Goal: Task Accomplishment & Management: Use online tool/utility

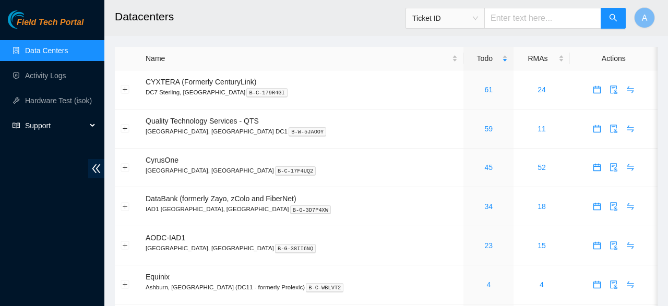
click at [57, 128] on span "Support" at bounding box center [56, 125] width 62 height 21
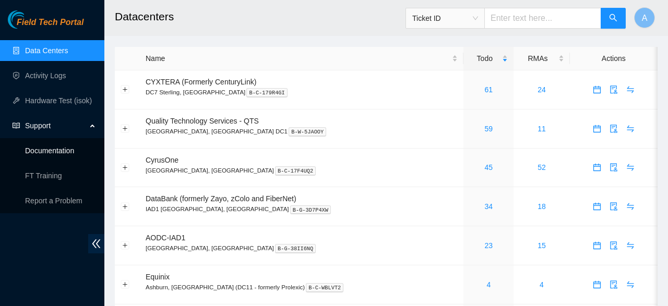
click at [62, 148] on link "Documentation" at bounding box center [49, 151] width 49 height 8
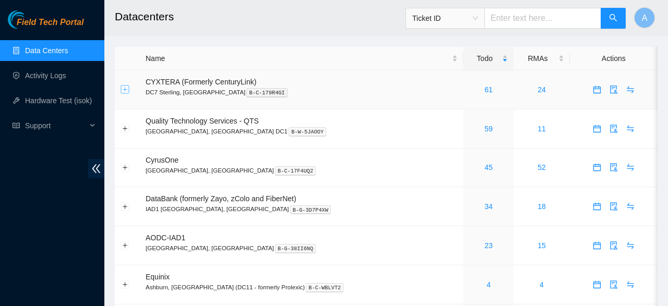
click at [122, 87] on button "Expand row" at bounding box center [125, 90] width 8 height 8
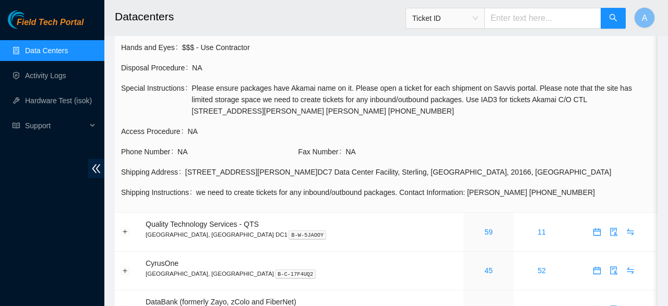
scroll to position [109, 0]
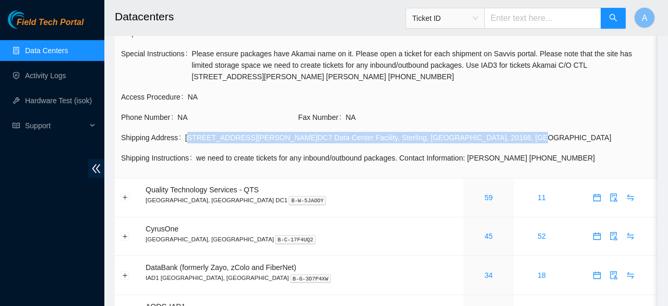
drag, startPoint x: 415, startPoint y: 137, endPoint x: 185, endPoint y: 133, distance: 229.7
click at [185, 133] on div "22995 Wilder Court DC7 Data Center Facility , Sterling , VA , 20166 , USA" at bounding box center [418, 137] width 466 height 11
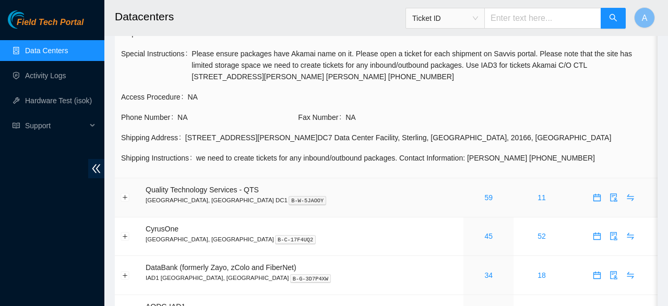
click at [124, 191] on td at bounding box center [127, 198] width 25 height 39
click at [125, 192] on td at bounding box center [127, 198] width 25 height 39
click at [125, 198] on button "Expand row" at bounding box center [125, 198] width 8 height 8
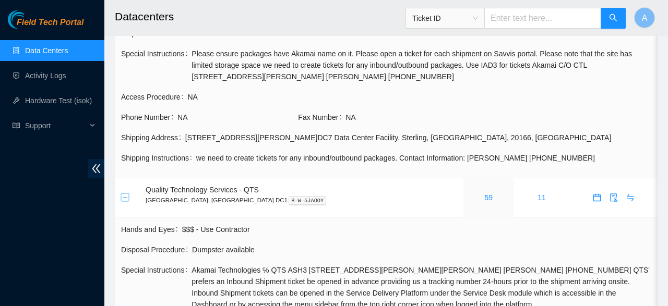
scroll to position [217, 0]
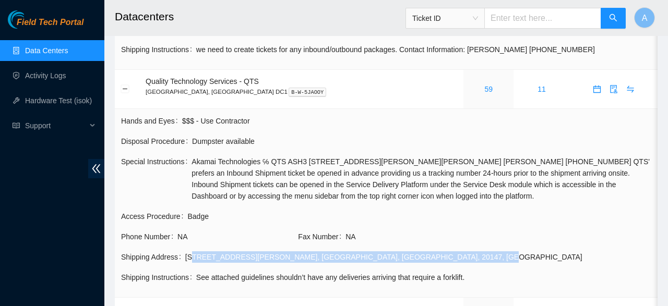
drag, startPoint x: 346, startPoint y: 256, endPoint x: 186, endPoint y: 257, distance: 160.2
click at [186, 257] on div "22291 Shellhorn Rd , Ashburn , VA , 20147 , USA" at bounding box center [418, 257] width 466 height 11
copy div "22291 Shellhorn Rd , Ashburn , VA , 20147 , USA"
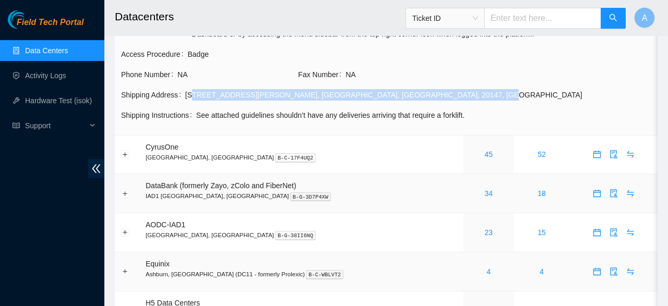
scroll to position [376, 0]
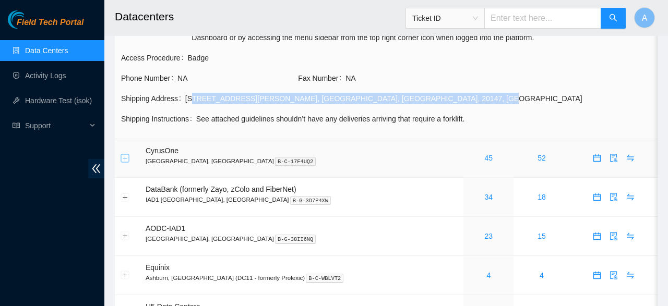
click at [125, 159] on button "Expand row" at bounding box center [125, 158] width 8 height 8
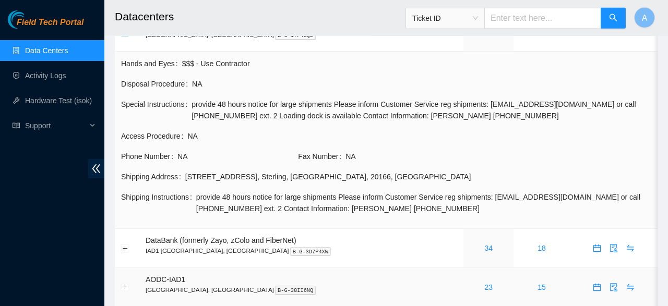
scroll to position [539, 0]
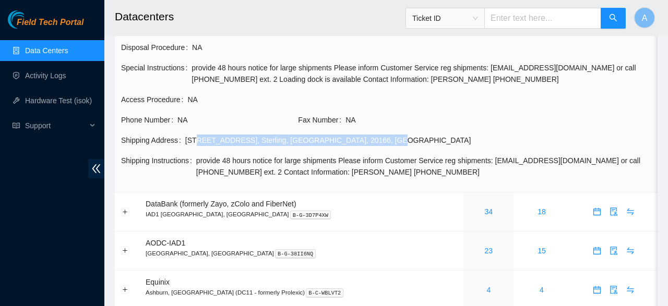
drag, startPoint x: 353, startPoint y: 144, endPoint x: 193, endPoint y: 141, distance: 160.3
click at [193, 141] on div "21111 Ridgetop Circle , Sterling , VA , 20166 , USA" at bounding box center [418, 140] width 466 height 11
click at [349, 135] on div "21111 Ridgetop Circle , Sterling , VA , 20166 , USA" at bounding box center [418, 140] width 466 height 11
drag, startPoint x: 349, startPoint y: 135, endPoint x: 184, endPoint y: 145, distance: 164.7
click at [185, 145] on div "21111 Ridgetop Circle , Sterling , VA , 20166 , USA" at bounding box center [418, 140] width 466 height 11
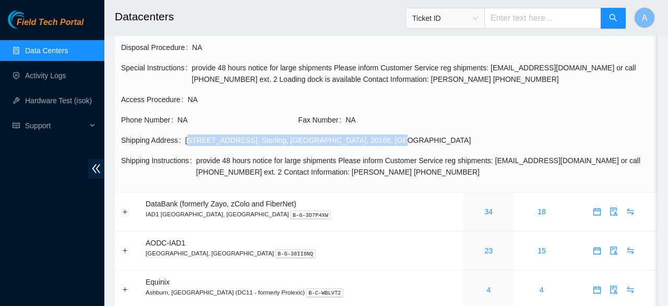
copy div "21111 Ridgetop Circle , Sterling , VA , 20166 , USA"
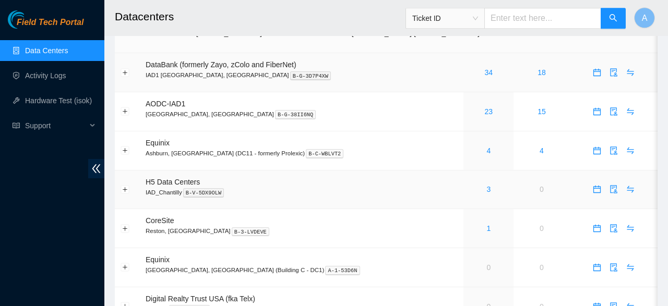
scroll to position [647, 0]
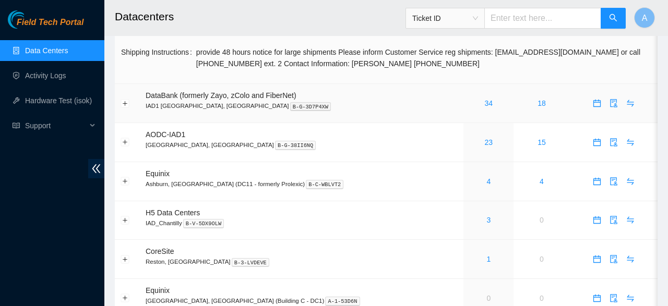
click at [276, 102] on p "IAD1 Ashburn, VA B-G-3D7P4XW" at bounding box center [302, 105] width 312 height 9
click at [120, 105] on td at bounding box center [127, 103] width 25 height 39
click at [125, 104] on button "Expand row" at bounding box center [125, 103] width 8 height 8
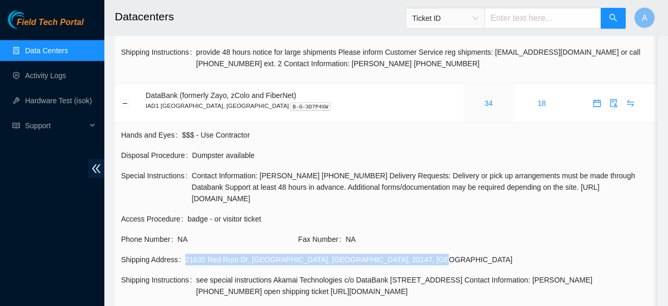
drag, startPoint x: 334, startPoint y: 260, endPoint x: 183, endPoint y: 260, distance: 150.8
click at [183, 260] on div "Shipping Address 21635 Red Rum Dr , Ashburn , VA , 20147 , USA" at bounding box center [386, 259] width 530 height 11
copy div "21635 Red Rum Dr , Ashburn , VA , 20147 , USA"
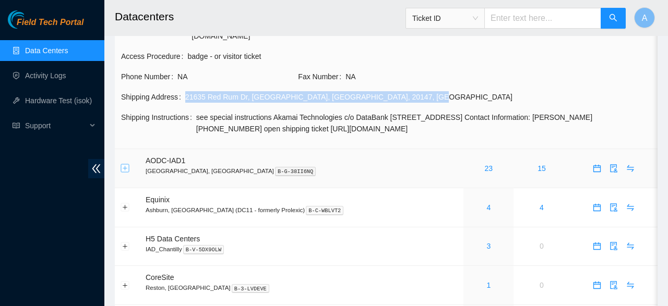
click at [128, 169] on button "Expand row" at bounding box center [125, 168] width 8 height 8
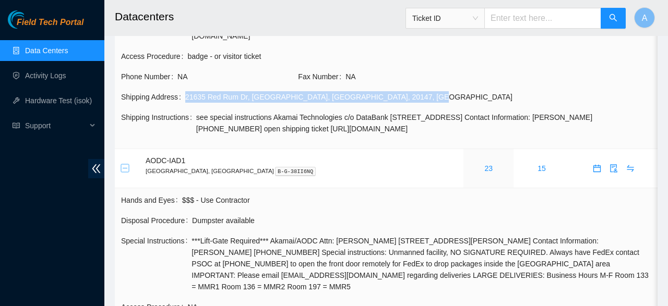
scroll to position [919, 0]
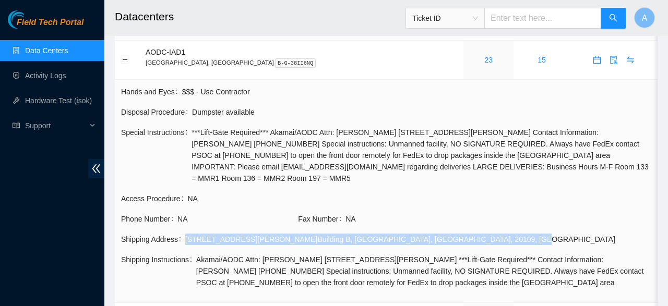
drag, startPoint x: 183, startPoint y: 226, endPoint x: 377, endPoint y: 227, distance: 194.2
click at [377, 234] on div "Shipping Address 9661 Hornbaker Road Building B , Manassas , VA , 20109 , USA" at bounding box center [386, 239] width 530 height 11
copy div "9661 Hornbaker Road Building B , Manassas , VA , 20109 , USA"
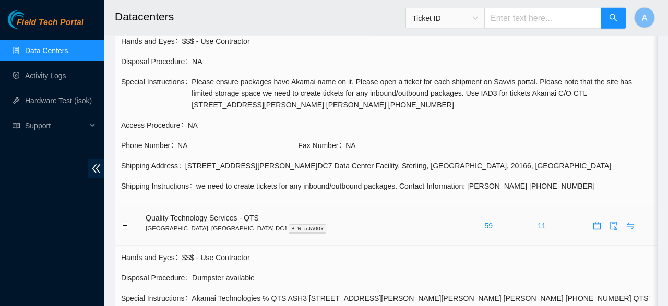
scroll to position [104, 0]
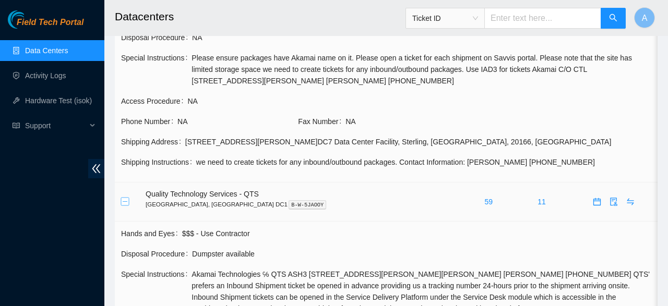
click at [123, 199] on button "Collapse row" at bounding box center [125, 202] width 8 height 8
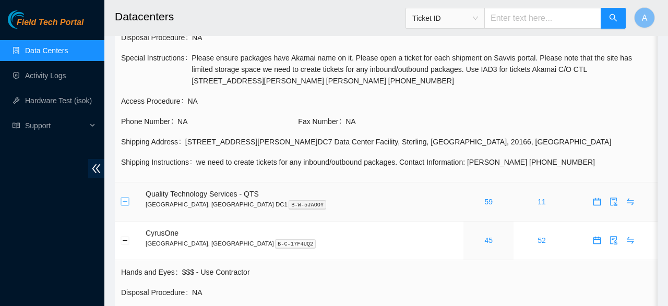
scroll to position [0, 0]
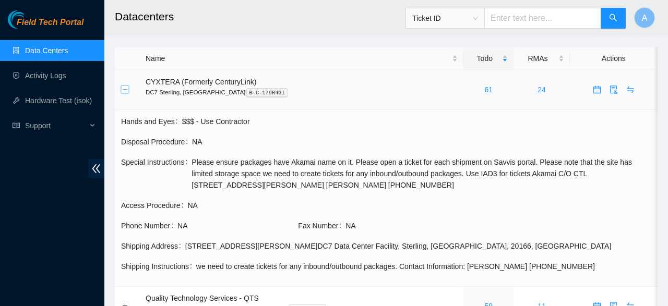
click at [124, 90] on button "Collapse row" at bounding box center [125, 90] width 8 height 8
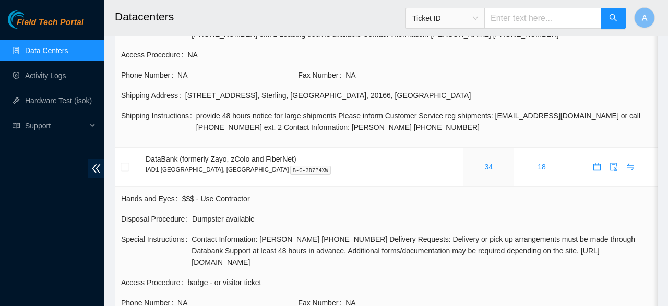
scroll to position [109, 0]
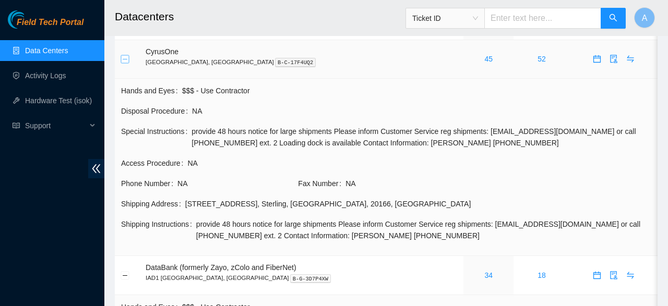
click at [123, 61] on button "Collapse row" at bounding box center [125, 59] width 8 height 8
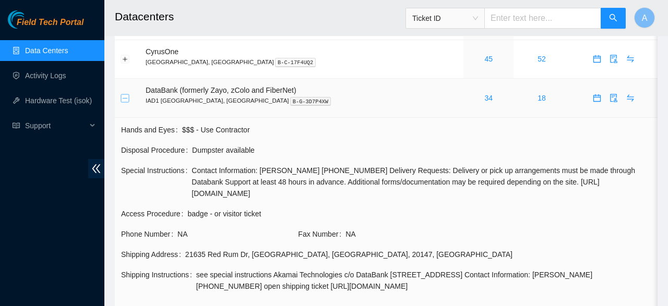
click at [126, 99] on button "Collapse row" at bounding box center [125, 98] width 8 height 8
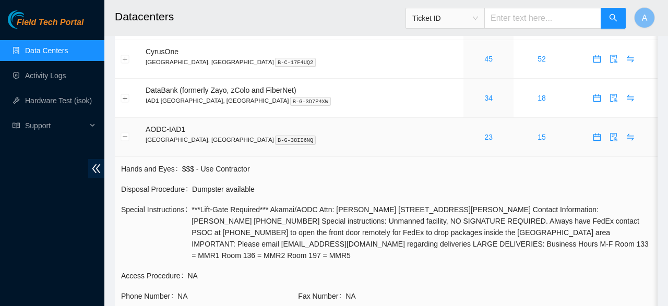
click at [127, 132] on td at bounding box center [127, 137] width 25 height 39
click at [116, 145] on td at bounding box center [127, 137] width 25 height 39
click at [123, 123] on td at bounding box center [127, 137] width 25 height 39
click at [122, 135] on button "Collapse row" at bounding box center [125, 137] width 8 height 8
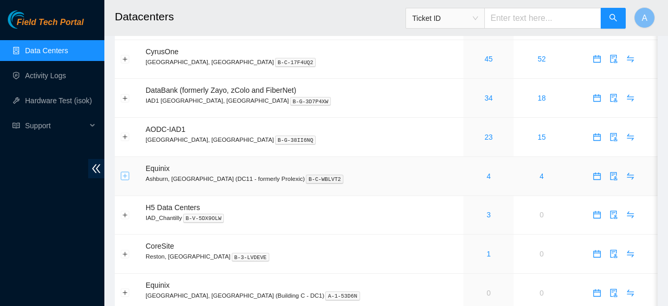
click at [123, 176] on button "Expand row" at bounding box center [125, 176] width 8 height 8
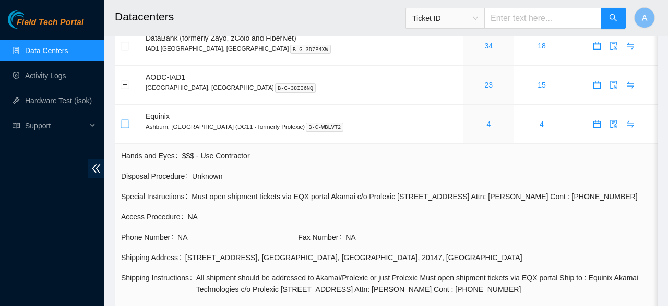
scroll to position [217, 0]
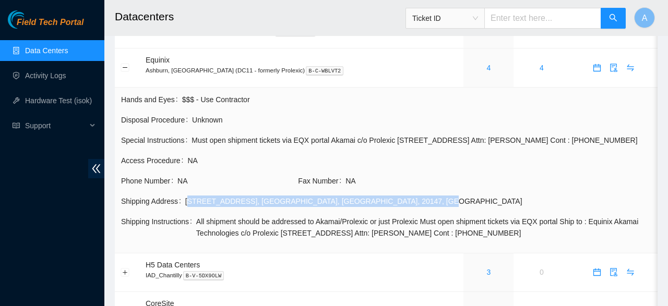
drag, startPoint x: 330, startPoint y: 211, endPoint x: 185, endPoint y: 225, distance: 145.3
click at [185, 216] on td "Shipping Address 21721 Filigree Ct. , Ashburn , VA , 20147 , USA" at bounding box center [386, 205] width 531 height 20
copy div "21721 Filigree Ct. , Ashburn , VA , 20147 , USA"
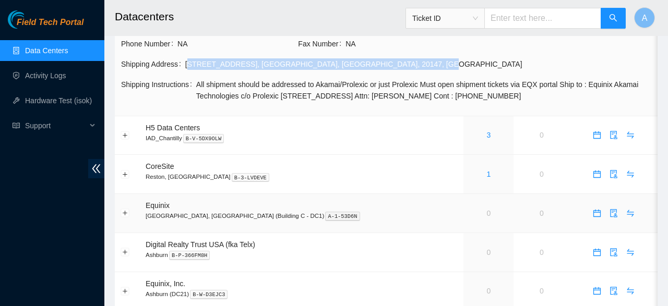
scroll to position [380, 0]
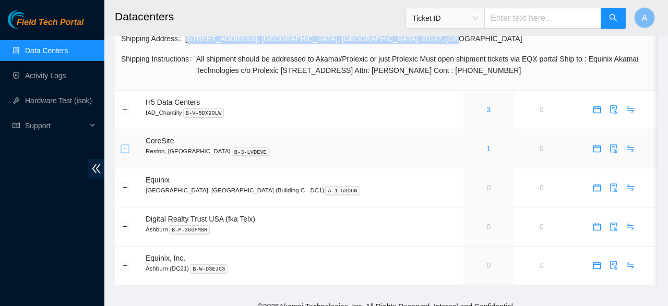
click at [124, 153] on button "Expand row" at bounding box center [125, 149] width 8 height 8
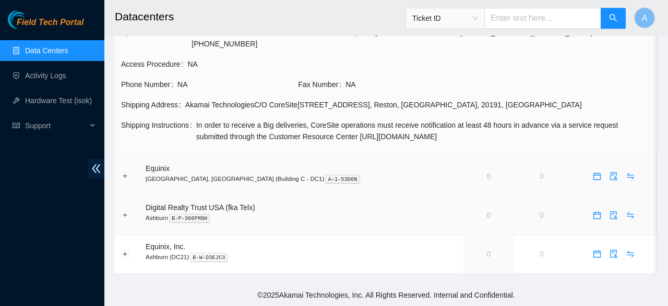
scroll to position [581, 0]
click at [126, 172] on button "Expand row" at bounding box center [125, 176] width 8 height 8
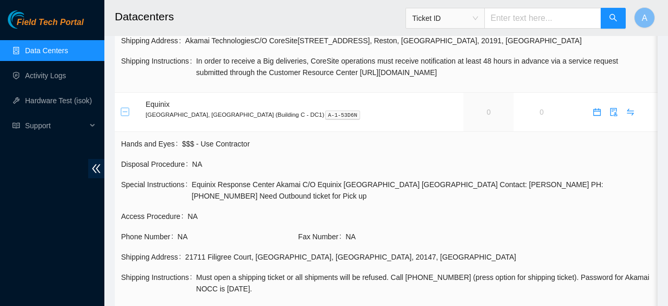
scroll to position [690, 0]
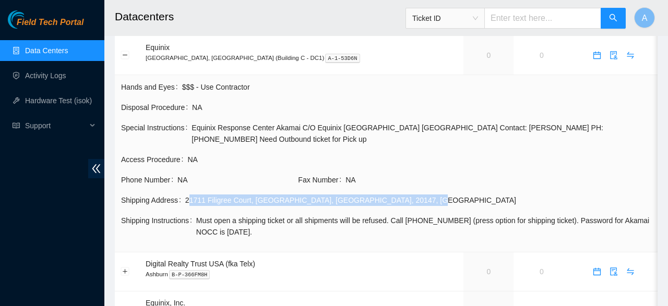
drag, startPoint x: 328, startPoint y: 212, endPoint x: 185, endPoint y: 211, distance: 143.0
click at [185, 206] on div "21711 Filigree Court , Ashburn , VA , 20147 , USA" at bounding box center [418, 200] width 466 height 11
copy div "21711 Filigree Court , Ashburn , VA , 20147 , US"
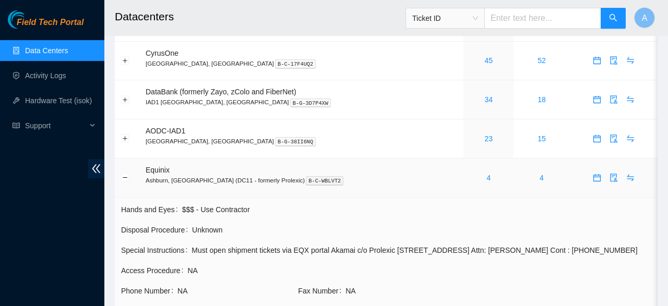
scroll to position [324, 0]
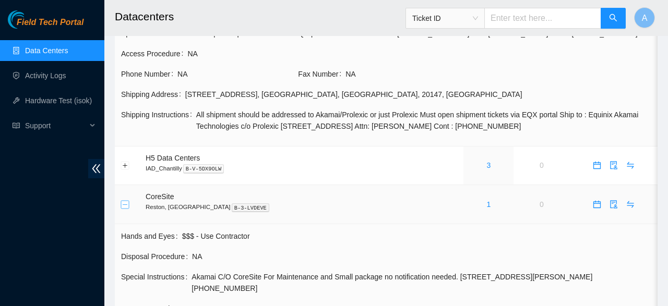
click at [122, 209] on button "Collapse row" at bounding box center [125, 204] width 8 height 8
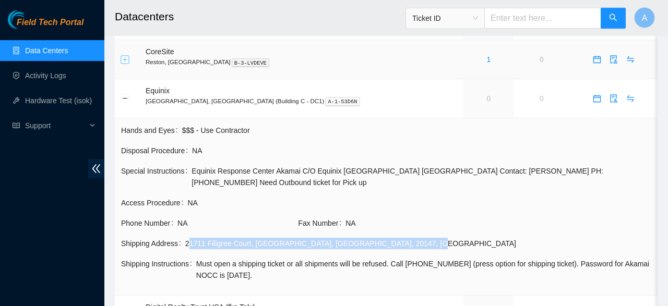
scroll to position [487, 0]
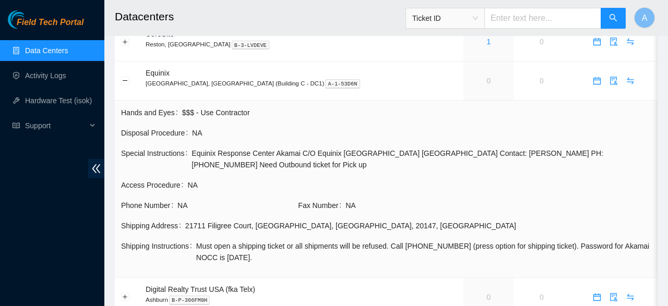
click at [125, 85] on button "Collapse row" at bounding box center [125, 81] width 8 height 8
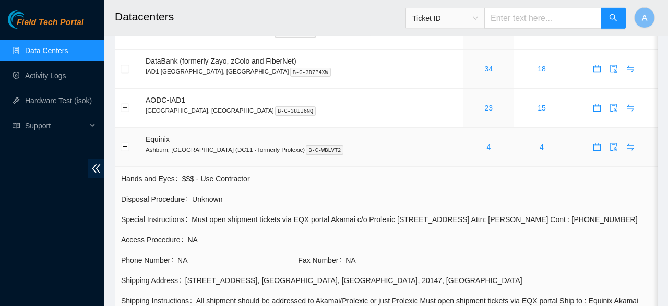
scroll to position [133, 0]
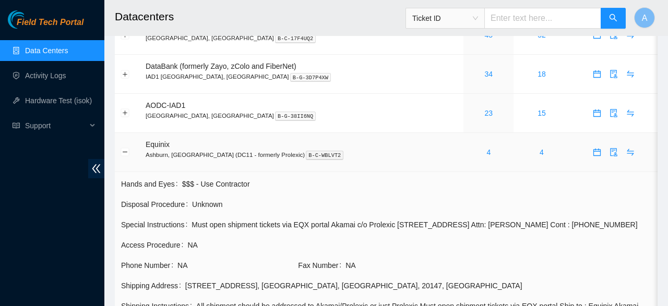
click at [128, 149] on td at bounding box center [127, 152] width 25 height 39
click at [123, 151] on button "Collapse row" at bounding box center [125, 152] width 8 height 8
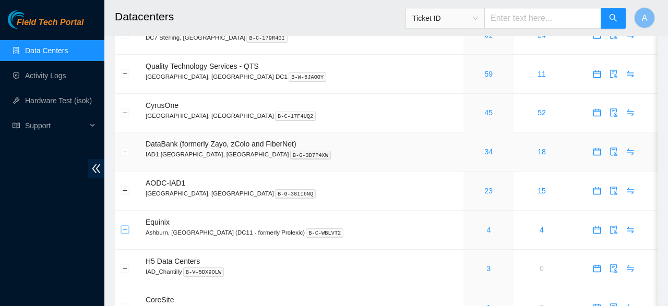
scroll to position [78, 0]
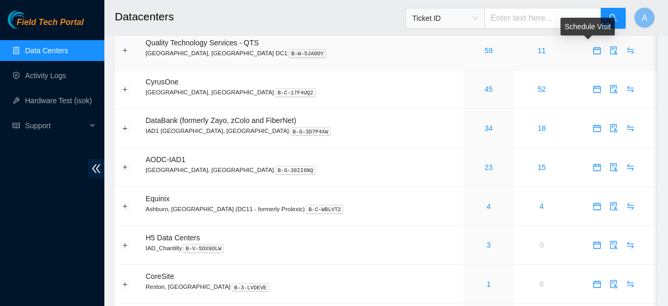
click at [593, 51] on icon "calendar" at bounding box center [597, 50] width 8 height 8
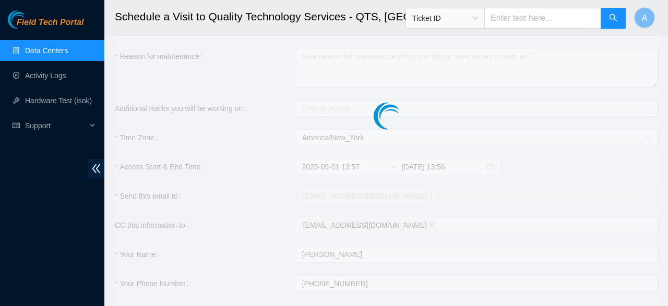
checkbox input "true"
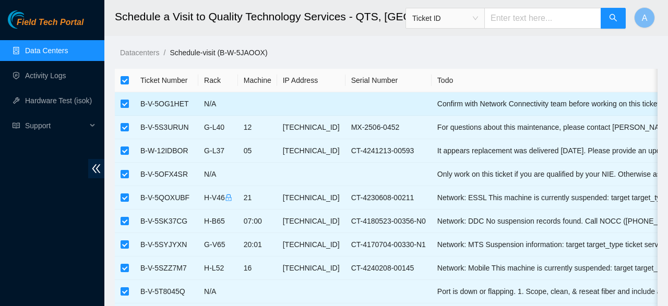
click at [124, 104] on input "checkbox" at bounding box center [125, 104] width 8 height 8
checkbox input "false"
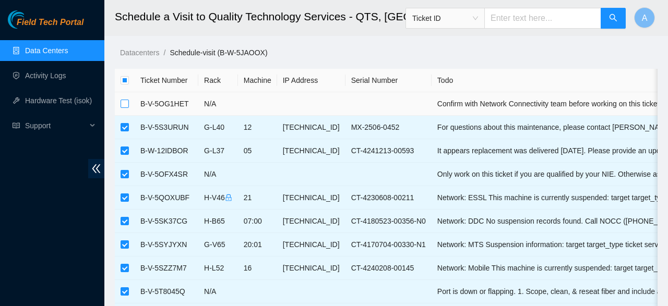
click at [124, 104] on input "checkbox" at bounding box center [125, 104] width 8 height 8
checkbox input "true"
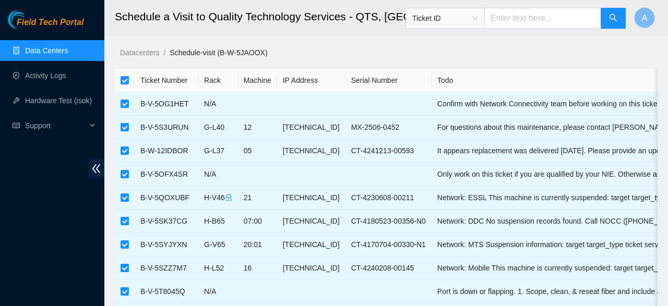
click at [127, 80] on input "checkbox" at bounding box center [125, 80] width 8 height 8
checkbox input "false"
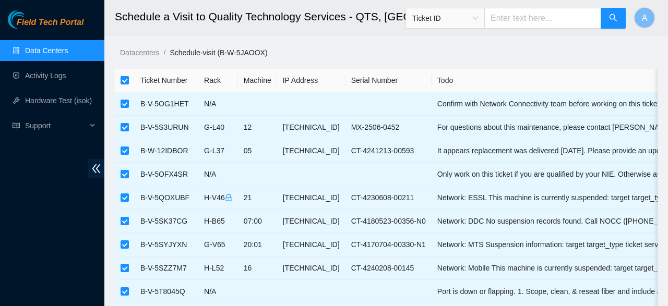
checkbox input "false"
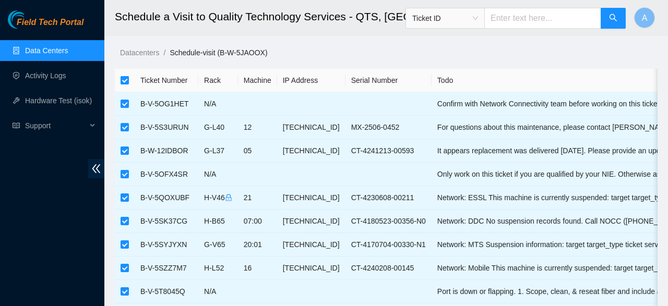
checkbox input "false"
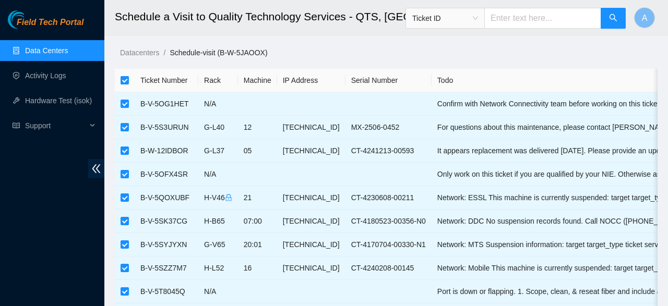
checkbox input "false"
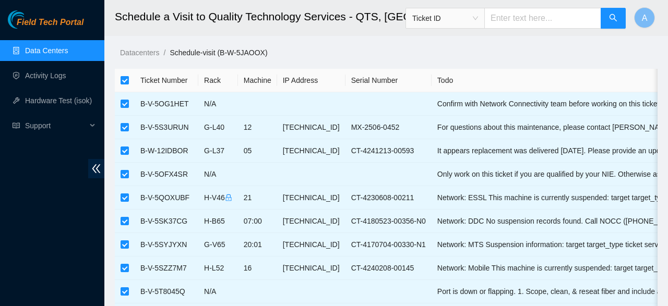
checkbox input "false"
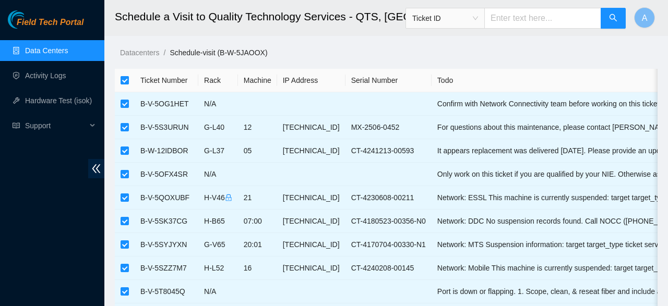
checkbox input "false"
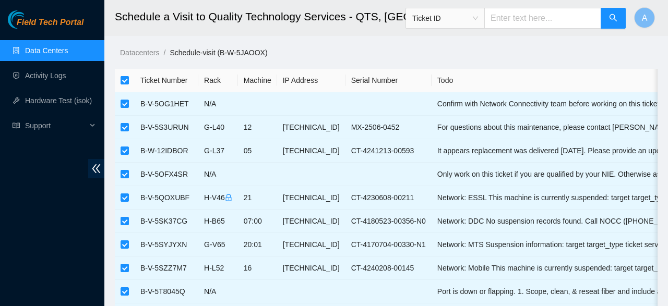
checkbox input "false"
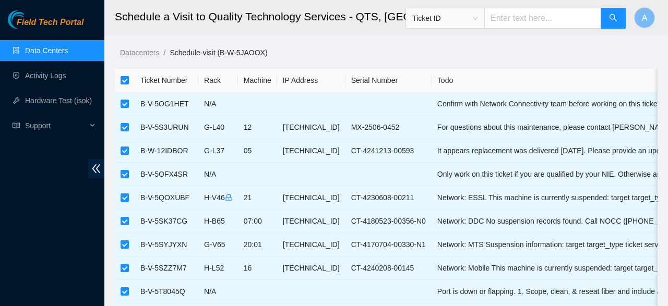
checkbox input "false"
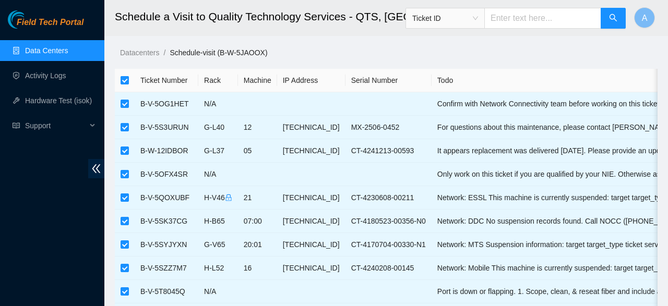
checkbox input "false"
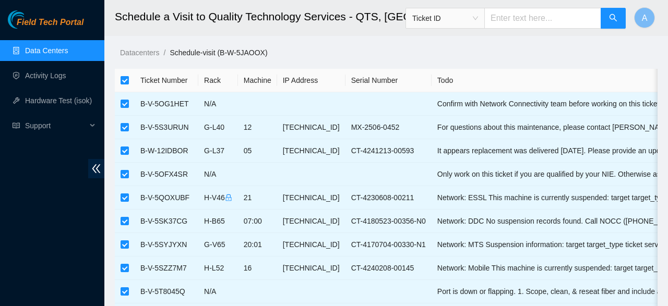
checkbox input "false"
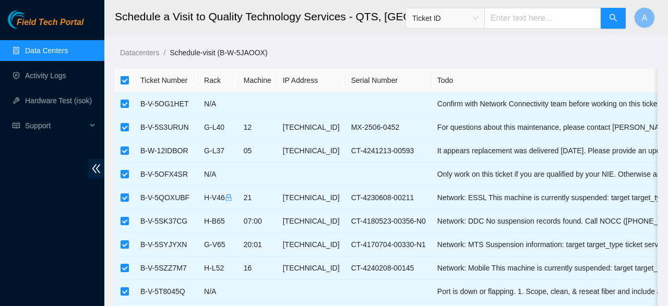
checkbox input "false"
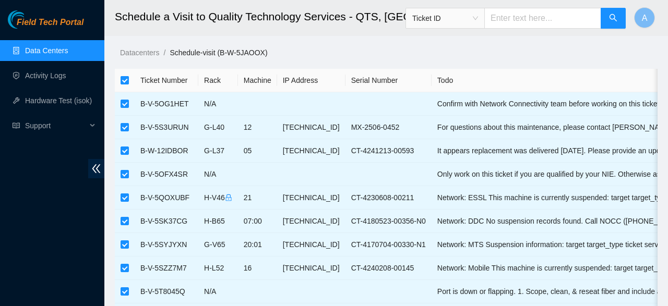
checkbox input "false"
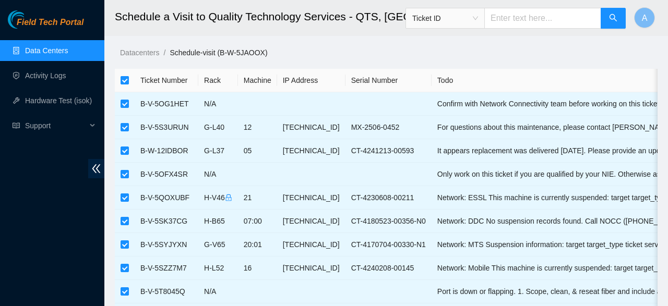
checkbox input "false"
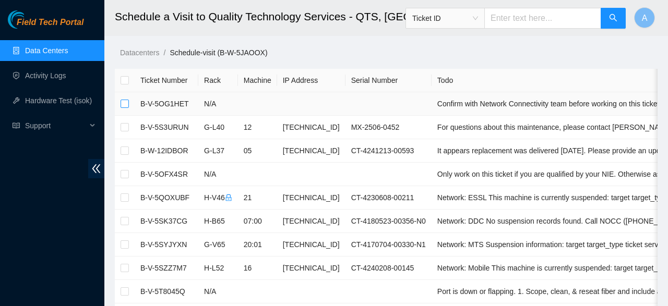
click at [123, 104] on input "checkbox" at bounding box center [125, 104] width 8 height 8
checkbox input "true"
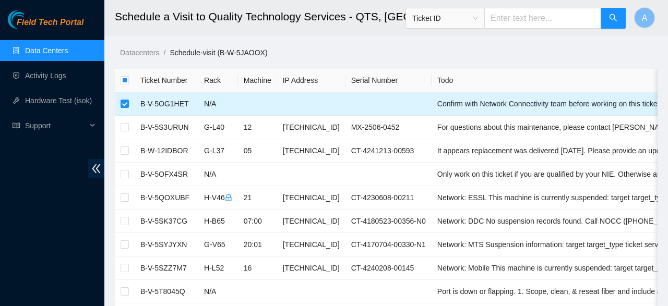
click at [558, 109] on td "Confirm with Network Connectivity team before working on this ticket, Need to i…" at bounding box center [671, 103] width 479 height 23
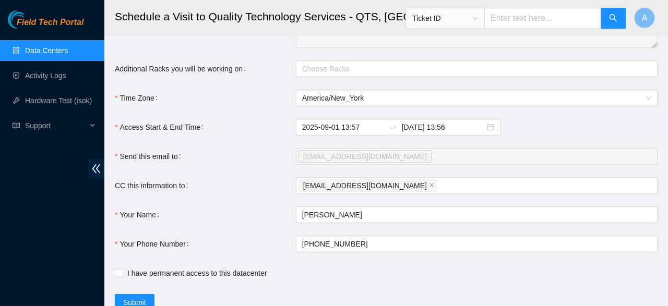
scroll to position [1454, 0]
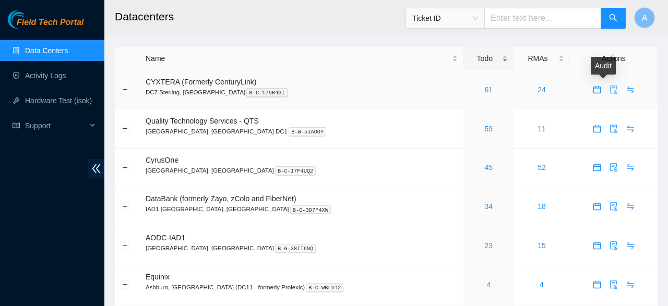
click at [610, 87] on icon "audit" at bounding box center [614, 90] width 8 height 8
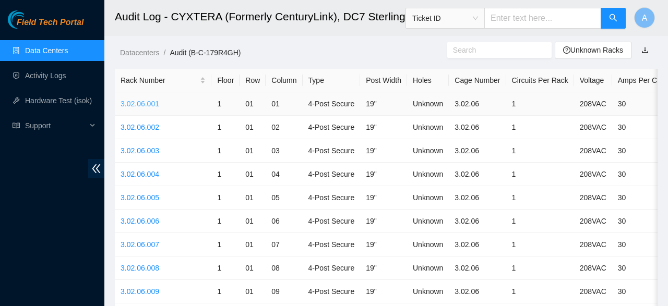
click at [131, 100] on link "3.02.06.001" at bounding box center [140, 104] width 39 height 8
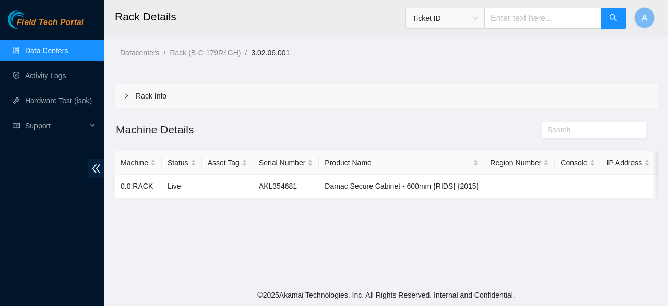
click at [68, 51] on link "Data Centers" at bounding box center [46, 50] width 43 height 8
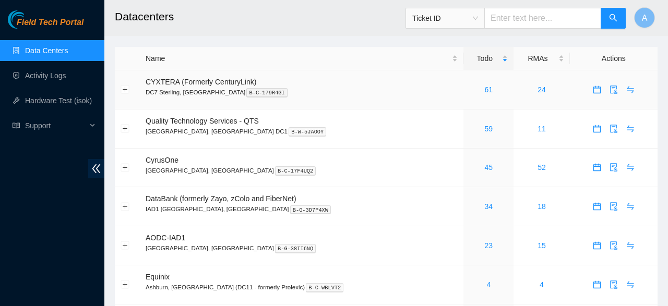
click at [469, 87] on div "61" at bounding box center [488, 89] width 39 height 11
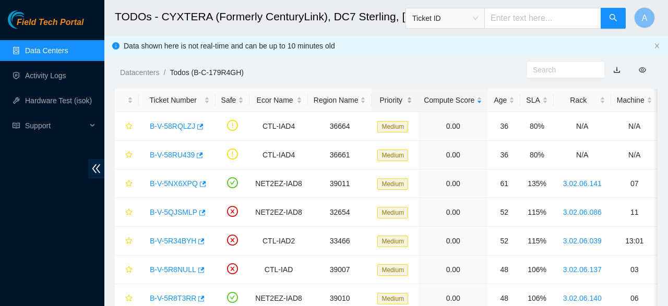
click at [388, 106] on div "Priority" at bounding box center [394, 99] width 35 height 11
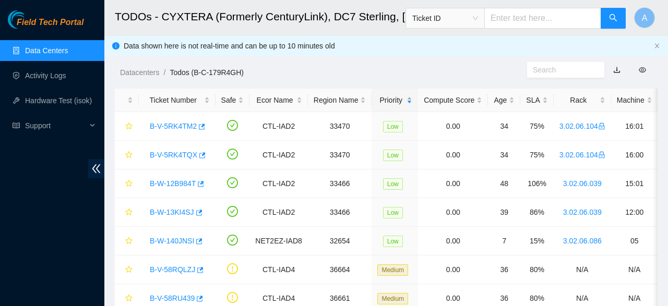
click at [397, 102] on div "Priority" at bounding box center [394, 99] width 35 height 11
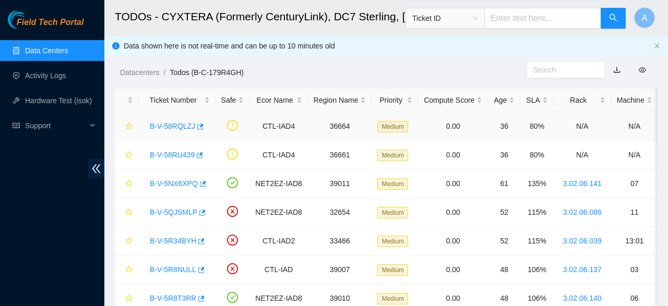
click at [184, 124] on link "B-V-58RQLZJ" at bounding box center [172, 126] width 45 height 8
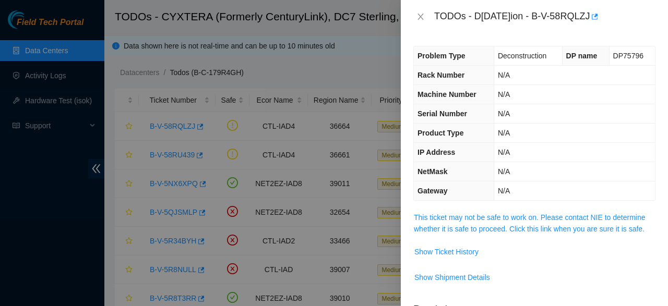
click at [360, 39] on div at bounding box center [334, 153] width 668 height 306
click at [413, 18] on div "TODOs - Description - B-V-58RQLZJ" at bounding box center [534, 16] width 267 height 33
click at [414, 18] on div "TODOs - Description - B-V-58RQLZJ" at bounding box center [534, 16] width 267 height 33
click at [414, 18] on button "Close" at bounding box center [420, 17] width 15 height 10
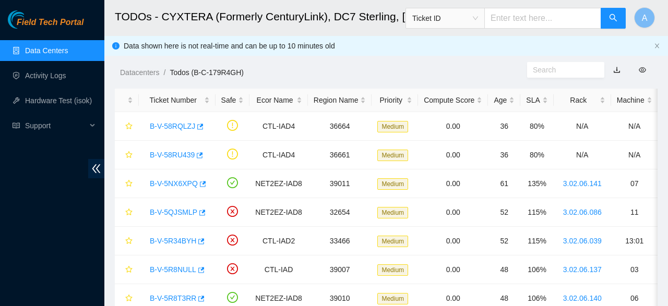
click at [49, 55] on link "Data Centers" at bounding box center [46, 50] width 43 height 8
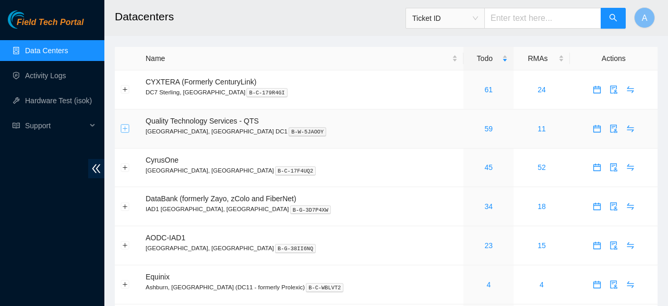
click at [126, 129] on button "Expand row" at bounding box center [125, 129] width 8 height 8
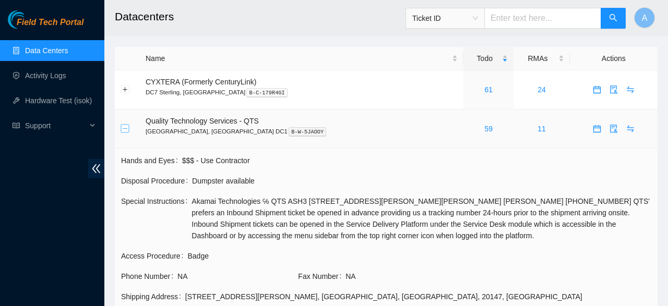
click at [126, 129] on button "Collapse row" at bounding box center [125, 129] width 8 height 8
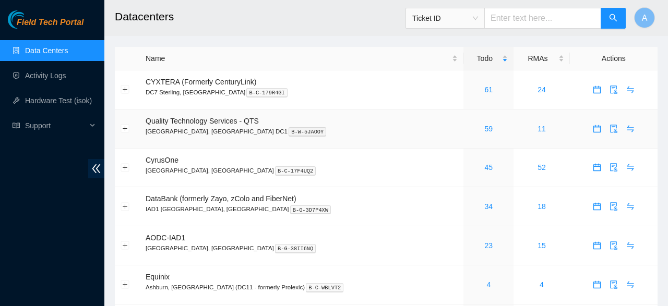
click at [185, 128] on p "Ashburn, VA DC1 B-W-5JAOOY" at bounding box center [302, 131] width 312 height 9
click at [205, 118] on span "Quality Technology Services - QTS" at bounding box center [202, 121] width 113 height 8
click at [469, 130] on div "59" at bounding box center [488, 128] width 39 height 11
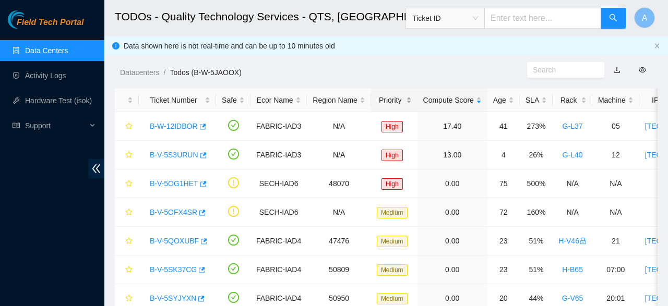
click at [383, 103] on div "Priority" at bounding box center [394, 99] width 35 height 11
click at [384, 103] on div "Priority" at bounding box center [394, 99] width 35 height 11
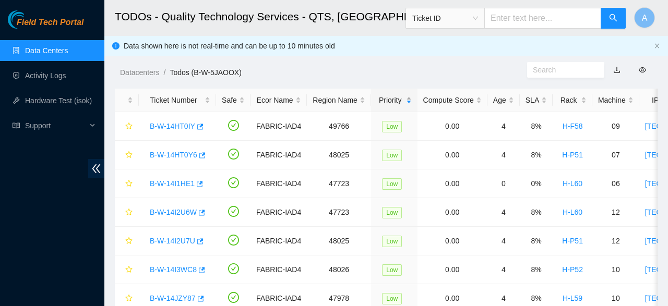
click at [387, 101] on div "Priority" at bounding box center [394, 99] width 35 height 11
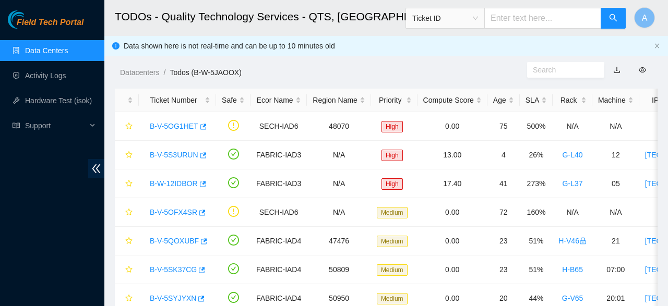
click at [41, 54] on link "Data Centers" at bounding box center [46, 50] width 43 height 8
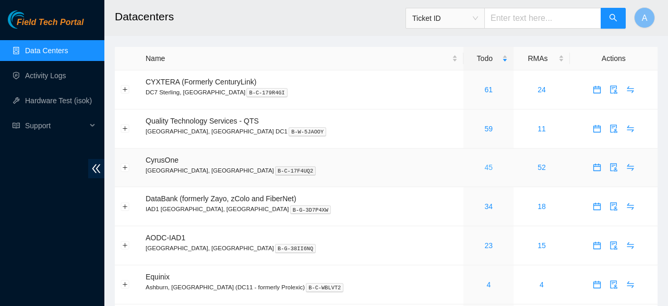
click at [484, 170] on link "45" at bounding box center [488, 167] width 8 height 8
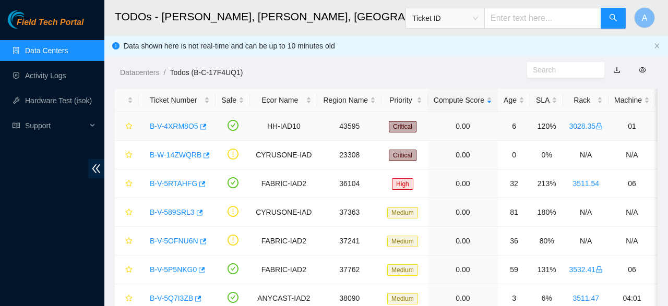
click at [175, 128] on link "B-V-4XRM8O5" at bounding box center [174, 126] width 49 height 8
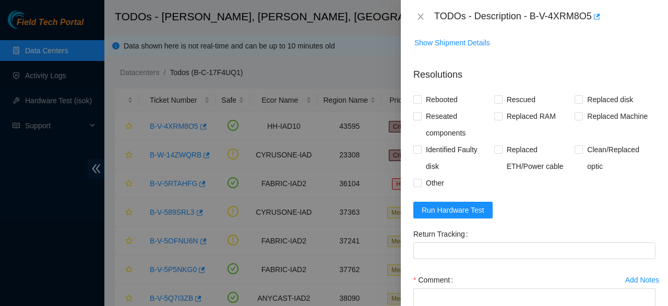
scroll to position [595, 0]
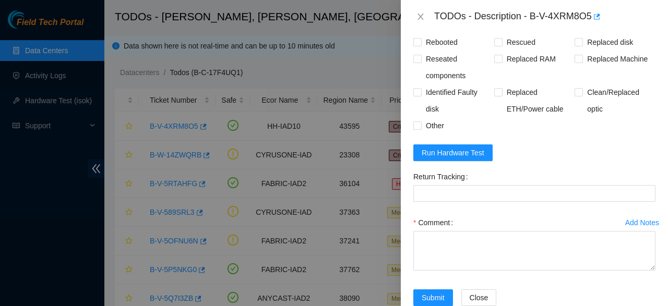
click at [366, 157] on div at bounding box center [334, 153] width 668 height 306
click at [226, 160] on div at bounding box center [334, 153] width 668 height 306
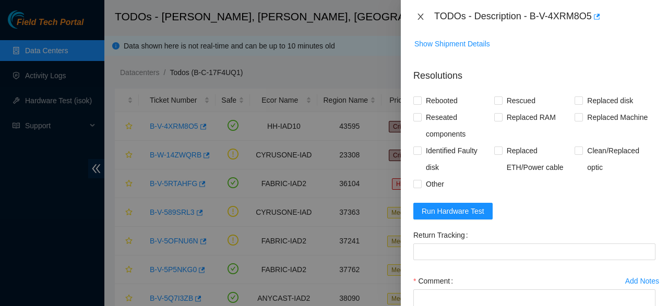
click at [414, 15] on button "Close" at bounding box center [420, 17] width 15 height 10
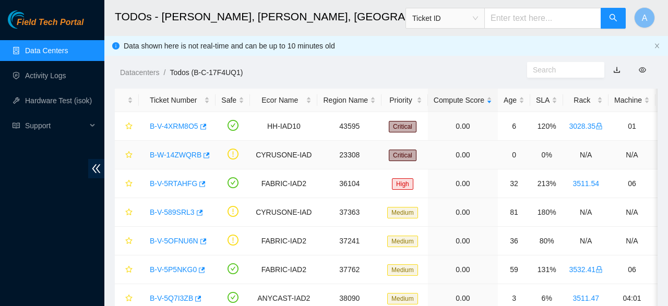
click at [173, 152] on link "B-W-14ZWQRB" at bounding box center [176, 155] width 52 height 8
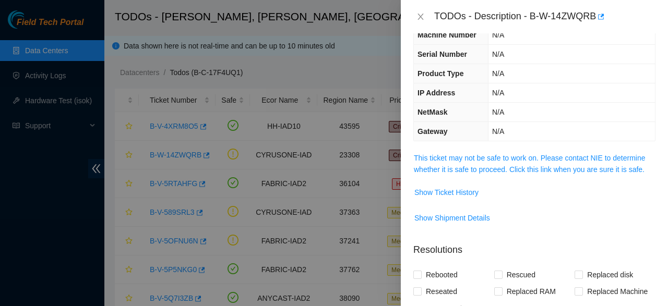
scroll to position [0, 0]
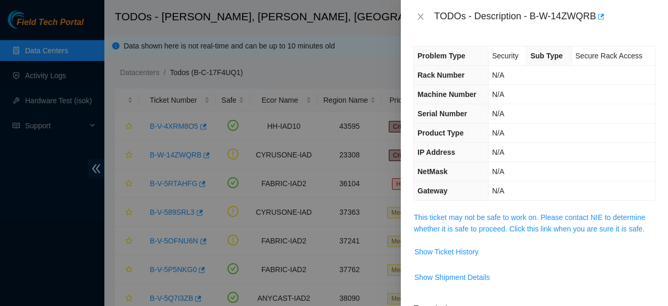
click at [417, 25] on div "TODOs - Description - B-W-14ZWQRB" at bounding box center [534, 16] width 242 height 17
click at [418, 24] on div "TODOs - Description - B-W-14ZWQRB" at bounding box center [534, 16] width 242 height 17
click at [422, 20] on button "Close" at bounding box center [420, 17] width 15 height 10
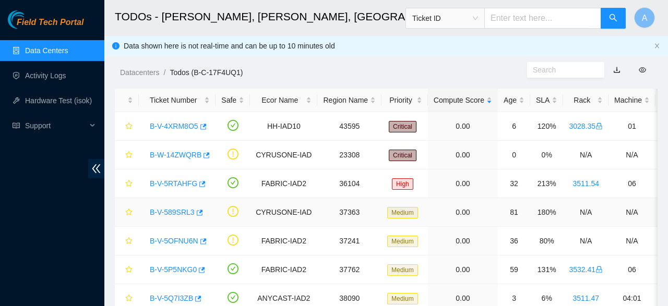
click at [184, 208] on link "B-V-589SRL3" at bounding box center [172, 212] width 45 height 8
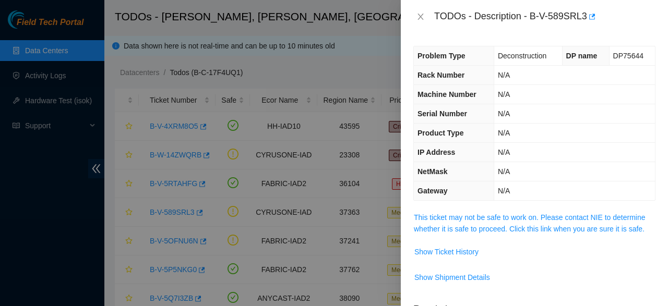
click at [241, 185] on div at bounding box center [334, 153] width 668 height 306
click at [421, 25] on div "TODOs - Description - B-V-589SRL3" at bounding box center [534, 16] width 242 height 17
click at [420, 16] on icon "close" at bounding box center [421, 17] width 8 height 8
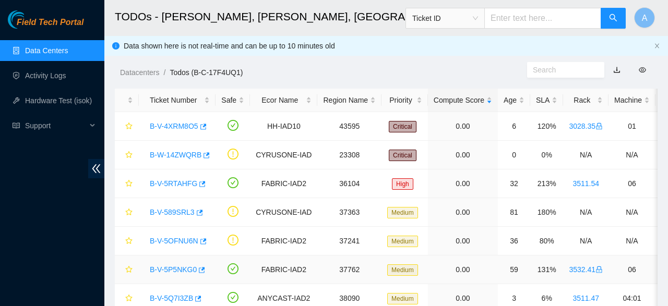
click at [184, 268] on link "B-V-5P5NKG0" at bounding box center [173, 270] width 47 height 8
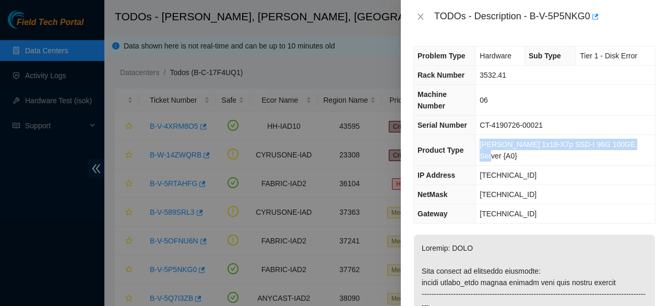
drag, startPoint x: 492, startPoint y: 128, endPoint x: 638, endPoint y: 138, distance: 146.5
click at [638, 138] on td "Ciara 1x18-X7p SSD-I 96G 100GE Server {A0}" at bounding box center [565, 150] width 179 height 31
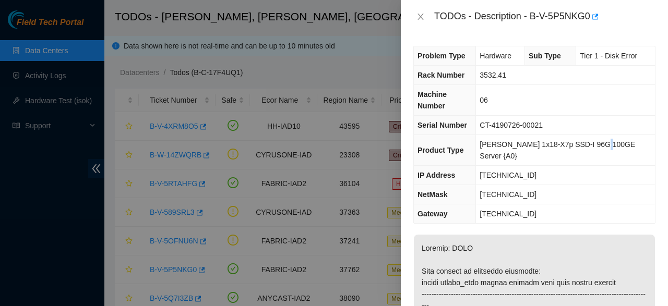
click at [603, 135] on td "Ciara 1x18-X7p SSD-I 96G 100GE Server {A0}" at bounding box center [565, 150] width 179 height 31
click at [603, 140] on span "Ciara 1x18-X7p SSD-I 96G 100GE Server {A0}" at bounding box center [558, 150] width 156 height 20
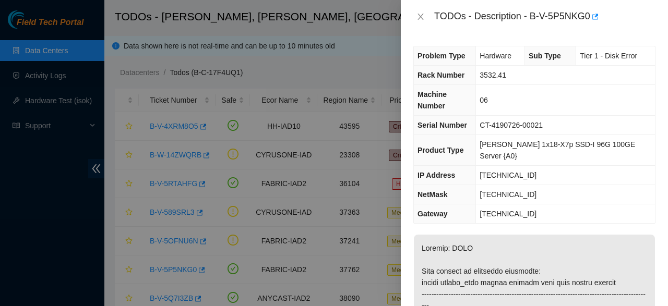
click at [603, 140] on span "Ciara 1x18-X7p SSD-I 96G 100GE Server {A0}" at bounding box center [558, 150] width 156 height 20
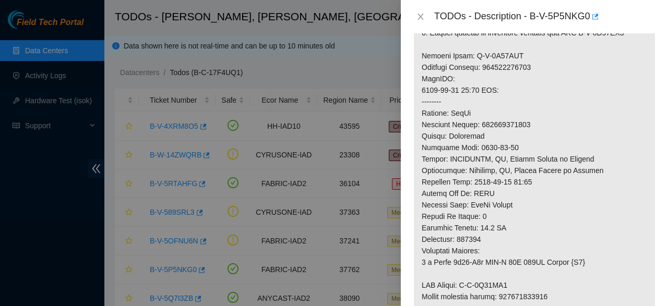
scroll to position [526, 0]
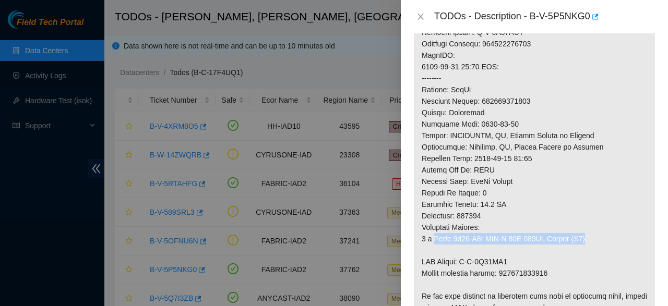
drag, startPoint x: 580, startPoint y: 210, endPoint x: 435, endPoint y: 219, distance: 145.4
click at [435, 219] on p at bounding box center [534, 21] width 241 height 624
copy p "Ciara 1x18-X7p SSD-I 96G 100GE Server {A0}"
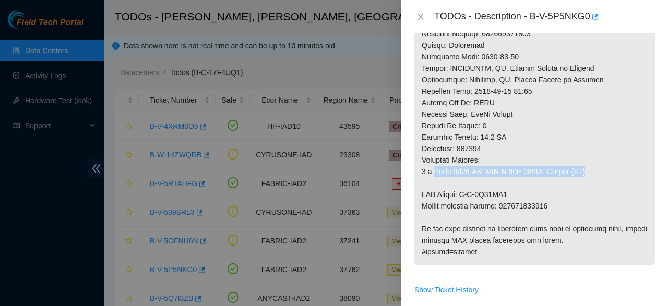
scroll to position [643, 0]
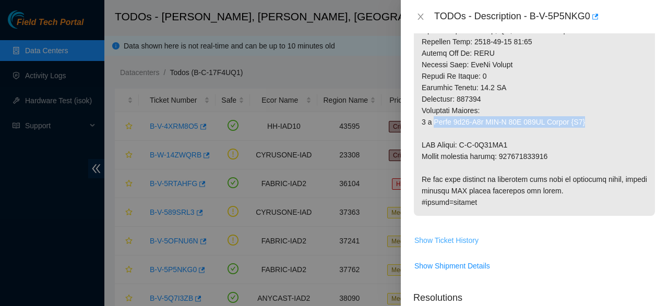
click at [460, 232] on button "Show Ticket History" at bounding box center [446, 240] width 65 height 17
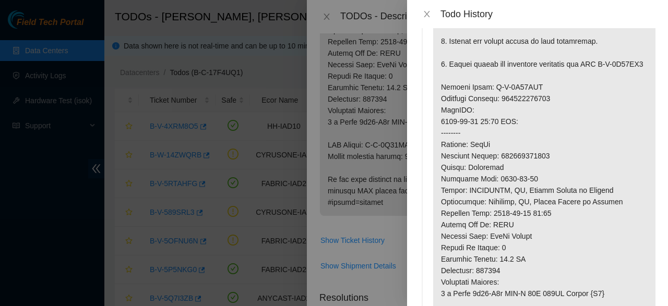
scroll to position [526, 0]
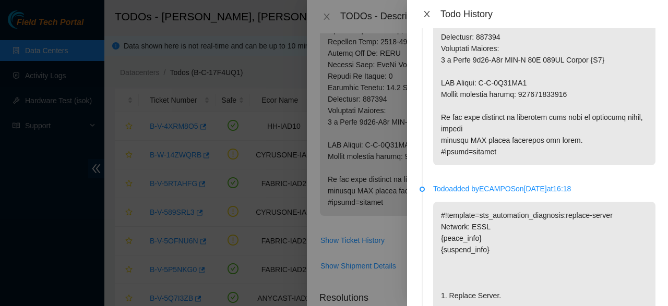
click at [429, 16] on icon "close" at bounding box center [427, 14] width 8 height 8
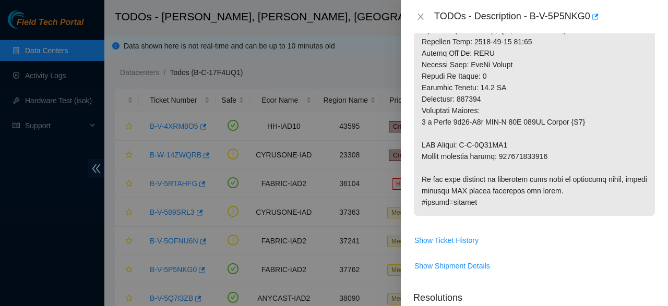
click at [353, 6] on div at bounding box center [334, 153] width 668 height 306
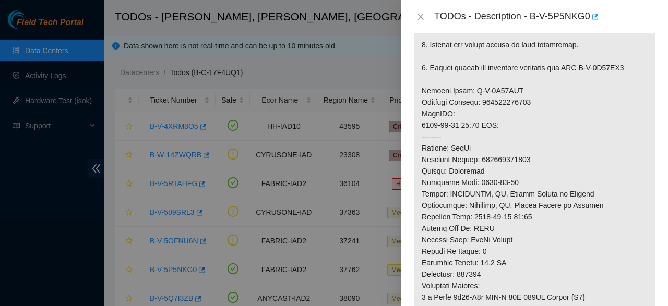
scroll to position [643, 0]
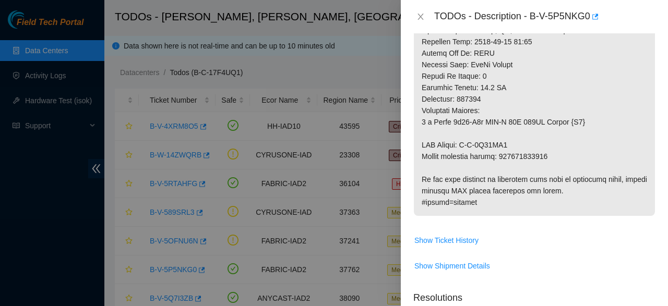
click at [288, 91] on div at bounding box center [334, 153] width 668 height 306
click at [346, 67] on div at bounding box center [334, 153] width 668 height 306
click at [417, 20] on icon "close" at bounding box center [421, 17] width 8 height 8
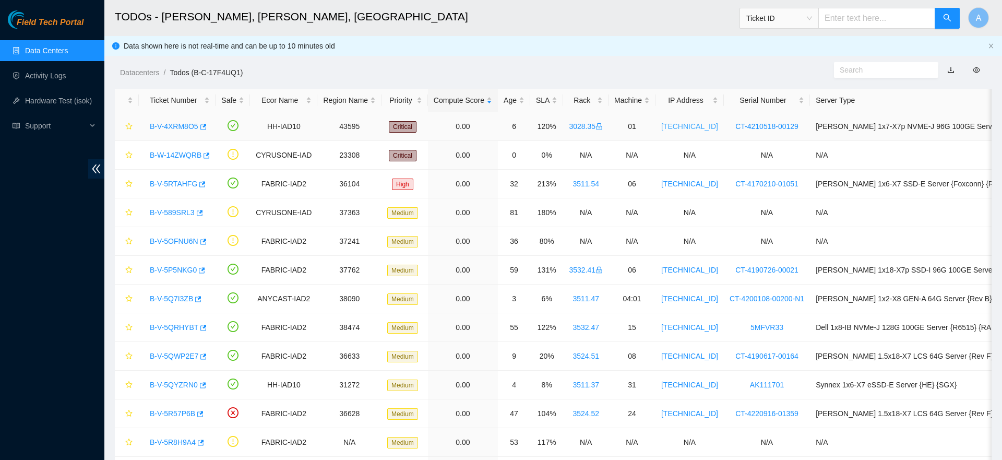
scroll to position [23, 0]
click at [668, 13] on span "Ticket ID" at bounding box center [779, 18] width 66 height 16
click at [668, 57] on div "RMA Number" at bounding box center [787, 55] width 66 height 11
click at [68, 46] on link "Data Centers" at bounding box center [46, 50] width 43 height 8
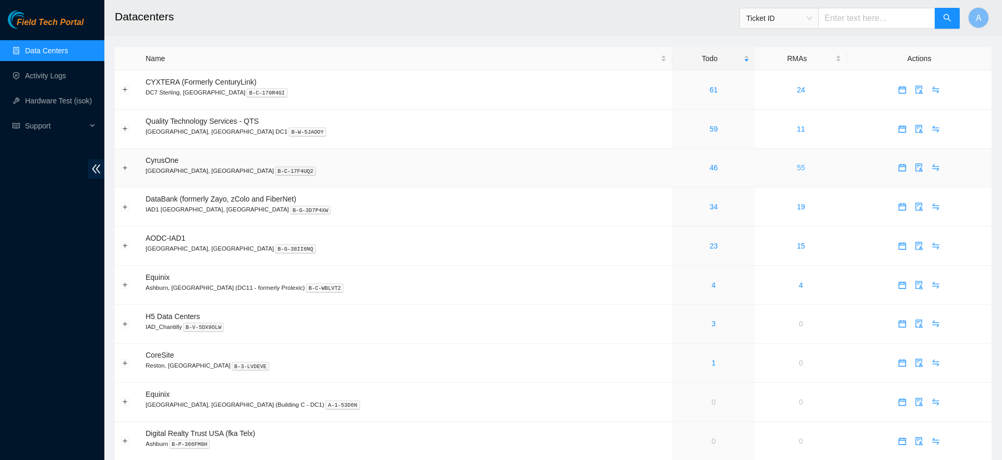
click at [668, 163] on link "55" at bounding box center [801, 167] width 8 height 8
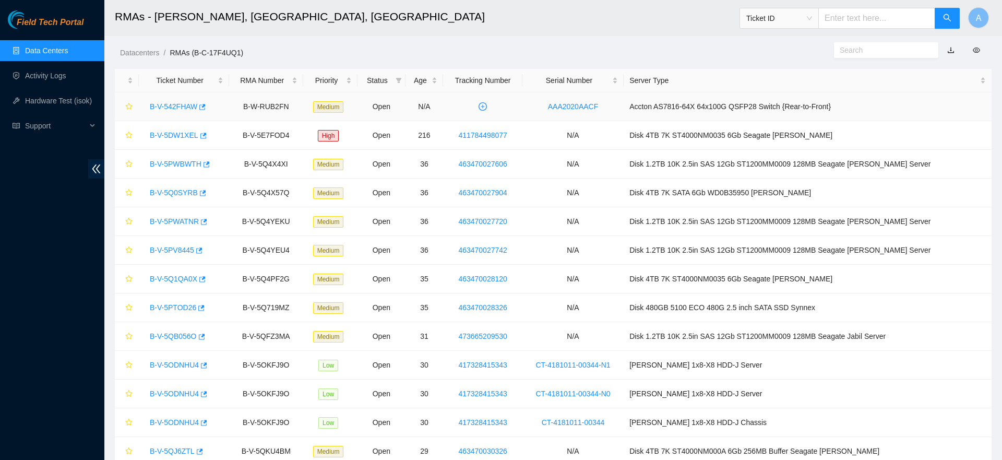
click at [179, 105] on link "B-V-542FHAW" at bounding box center [173, 106] width 47 height 8
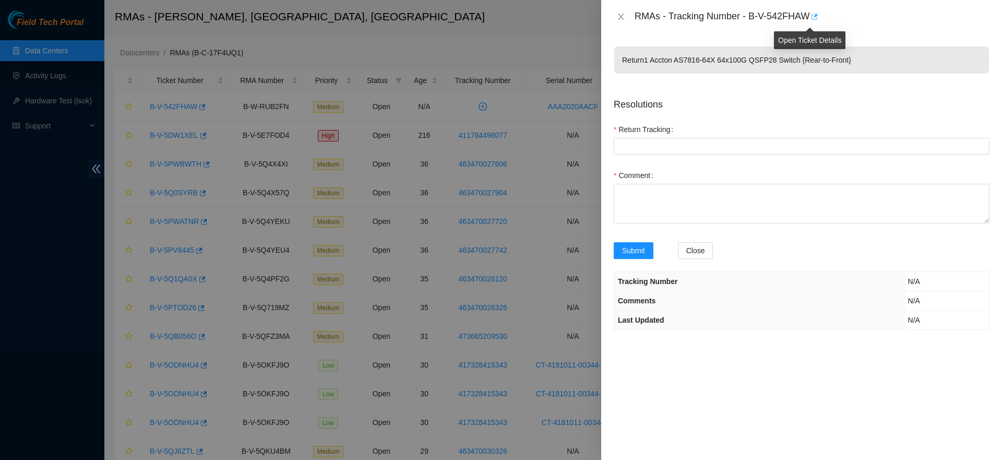
click at [668, 14] on button "button" at bounding box center [814, 16] width 8 height 17
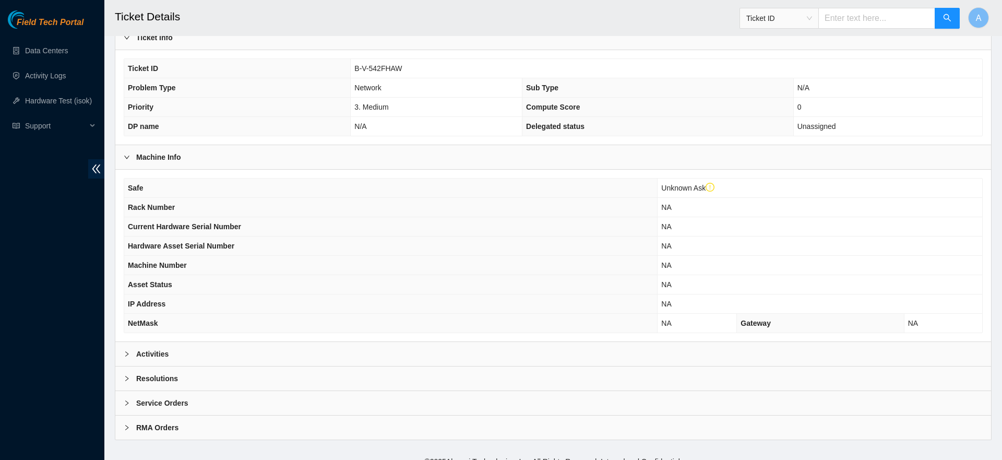
scroll to position [211, 0]
click at [200, 415] on div "RMA Orders" at bounding box center [553, 426] width 876 height 24
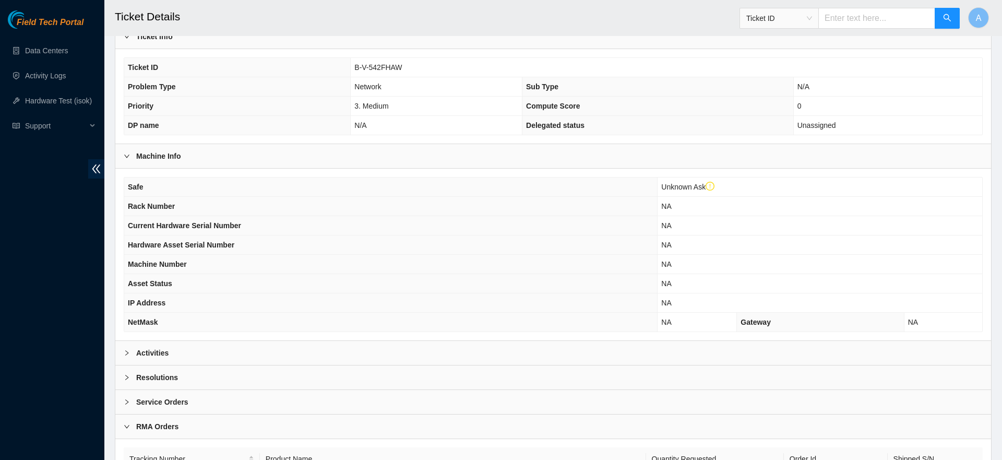
scroll to position [281, 0]
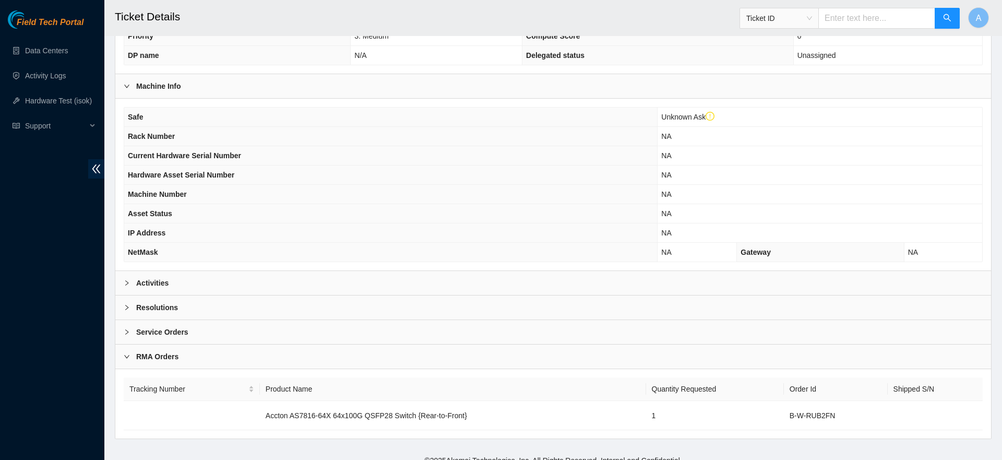
click at [254, 344] on div "RMA Orders" at bounding box center [553, 356] width 876 height 24
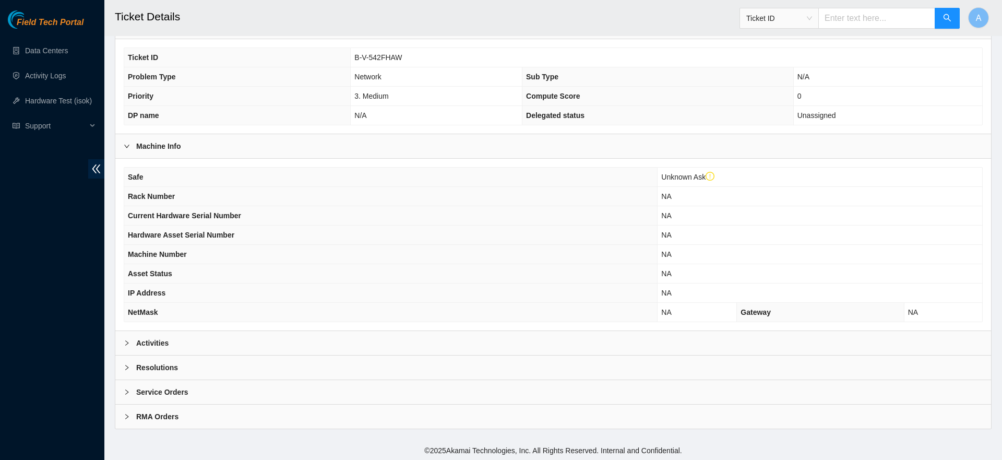
scroll to position [211, 0]
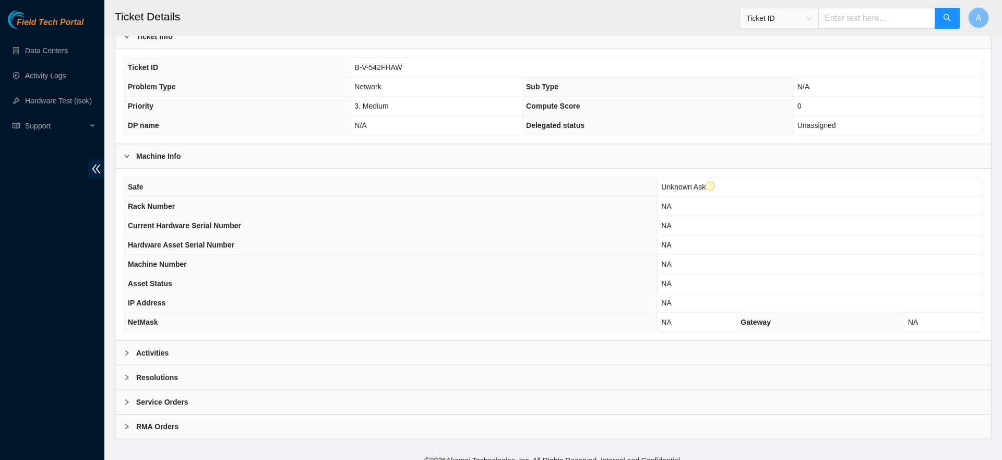
click at [168, 425] on div "RMA Orders" at bounding box center [553, 426] width 876 height 24
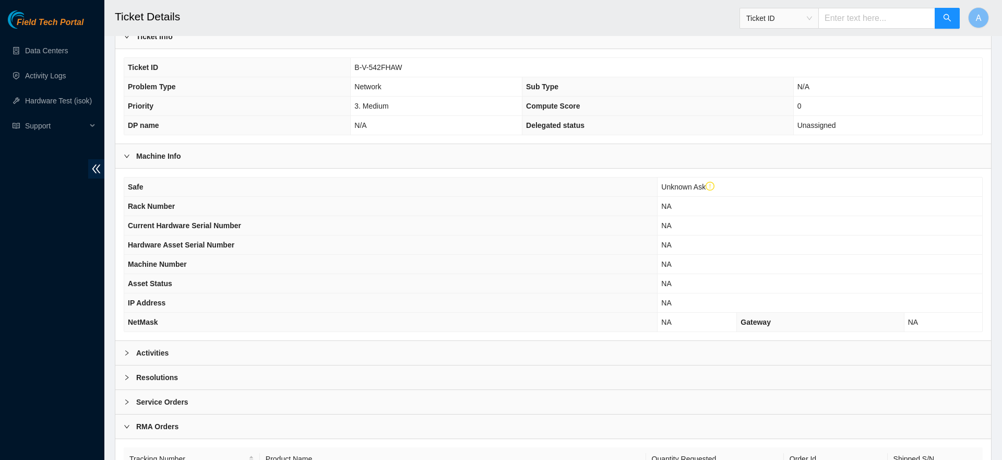
click at [215, 390] on div "Service Orders" at bounding box center [553, 402] width 876 height 24
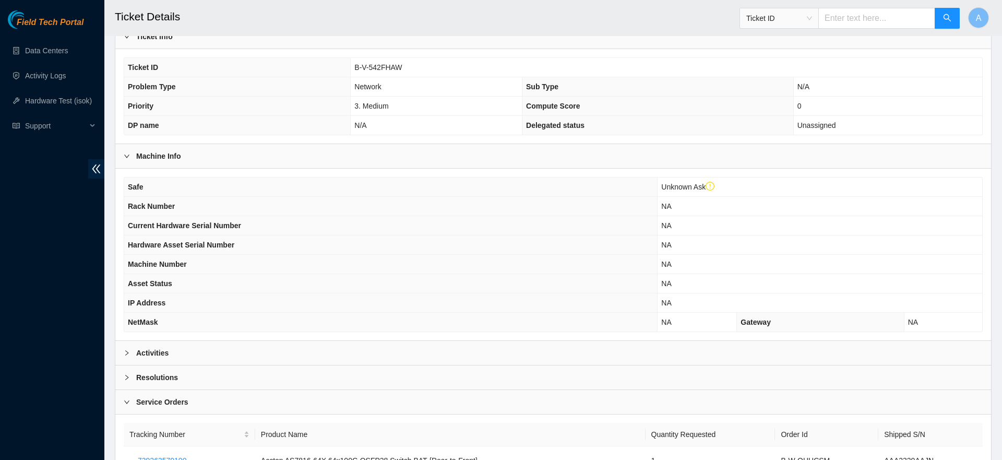
click at [268, 373] on div "Resolutions" at bounding box center [553, 377] width 876 height 24
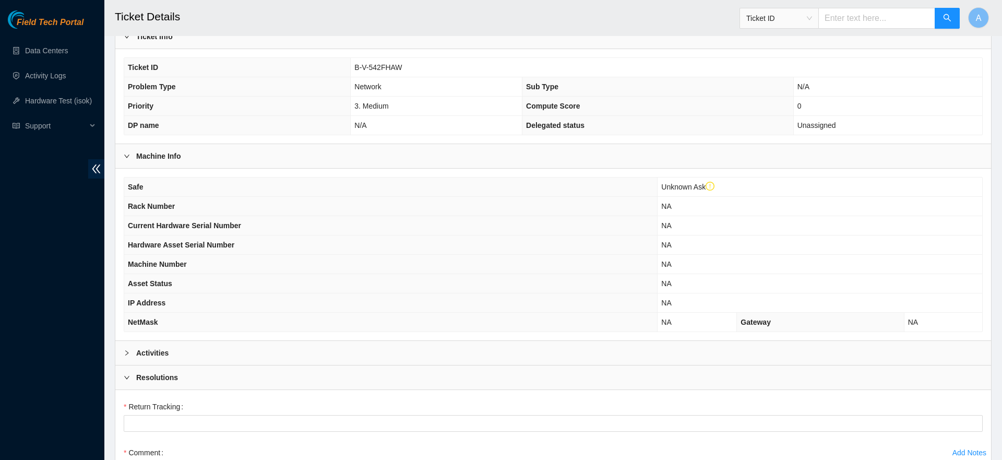
click at [287, 365] on div "Resolutions" at bounding box center [553, 377] width 876 height 24
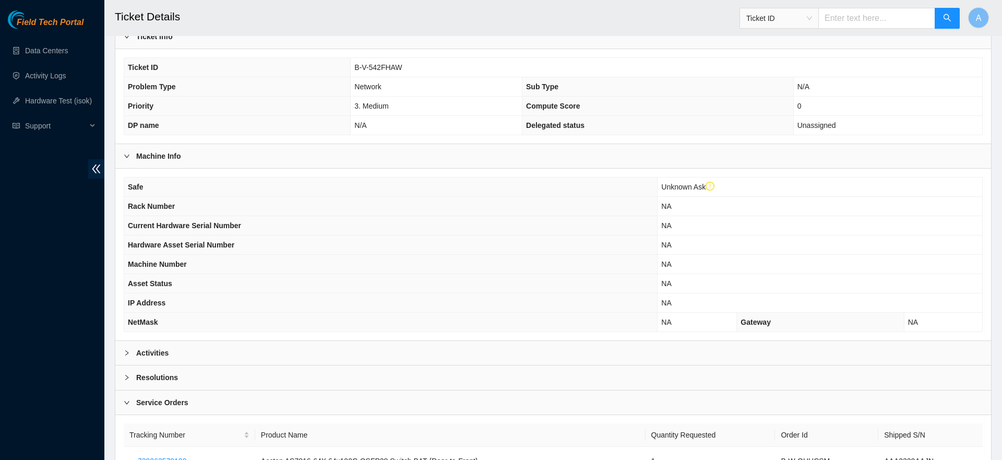
click at [320, 341] on div "Activities" at bounding box center [553, 353] width 876 height 24
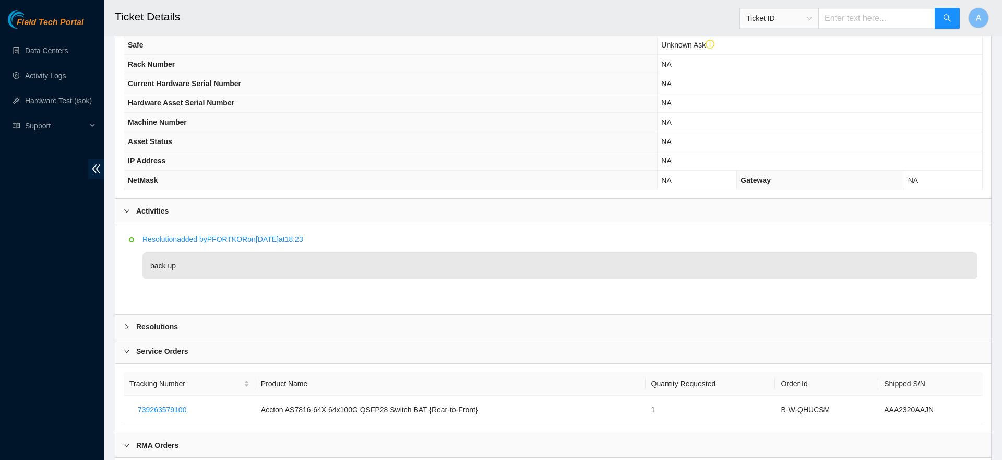
scroll to position [371, 0]
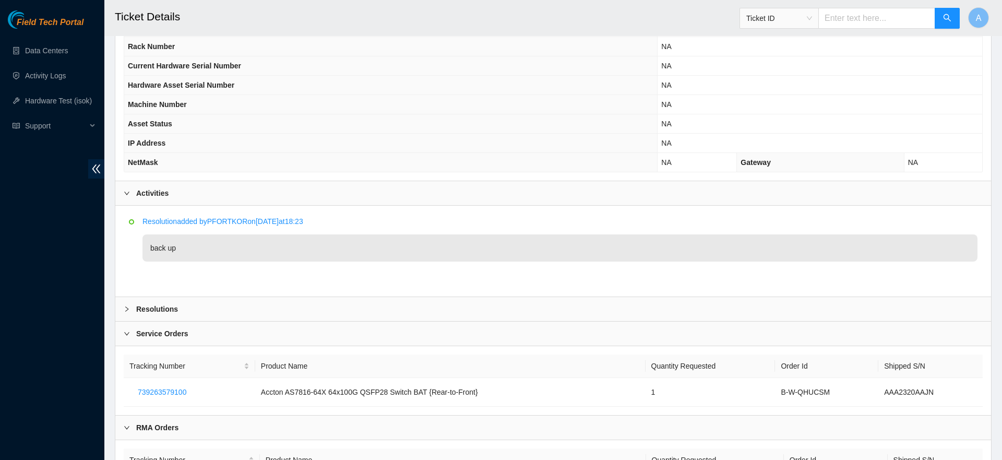
click at [214, 304] on div "Resolutions" at bounding box center [553, 309] width 876 height 24
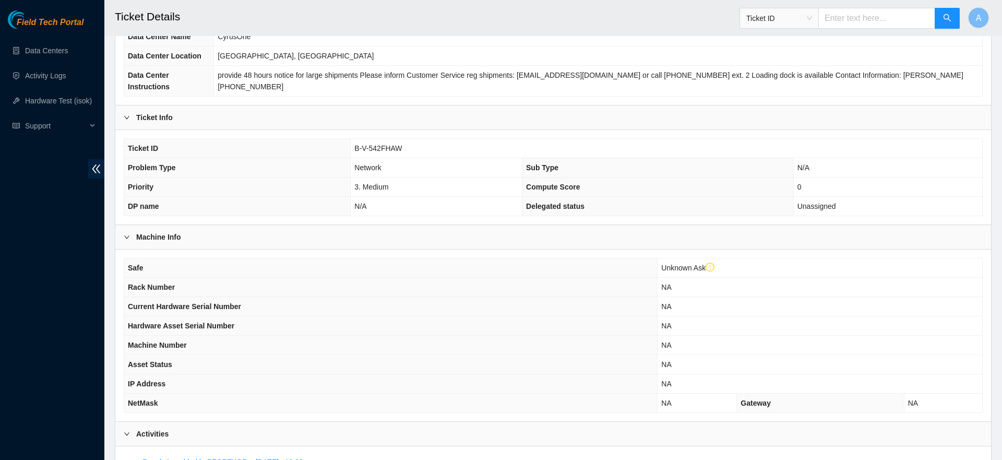
scroll to position [0, 0]
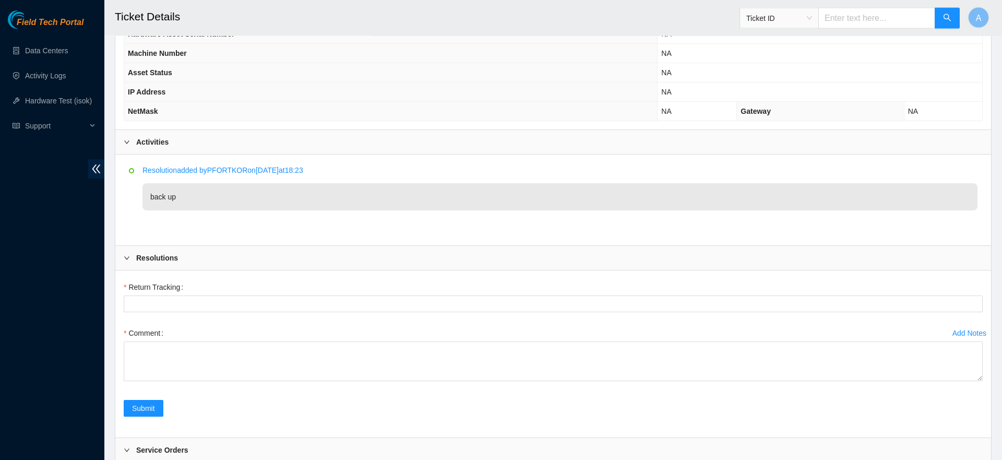
drag, startPoint x: 253, startPoint y: 298, endPoint x: 255, endPoint y: 317, distance: 19.4
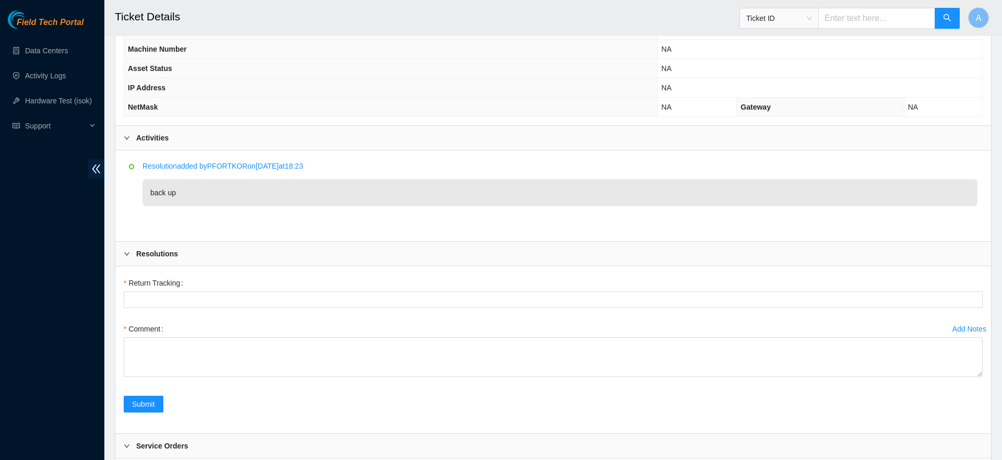
click at [252, 320] on div "Comment" at bounding box center [553, 328] width 859 height 17
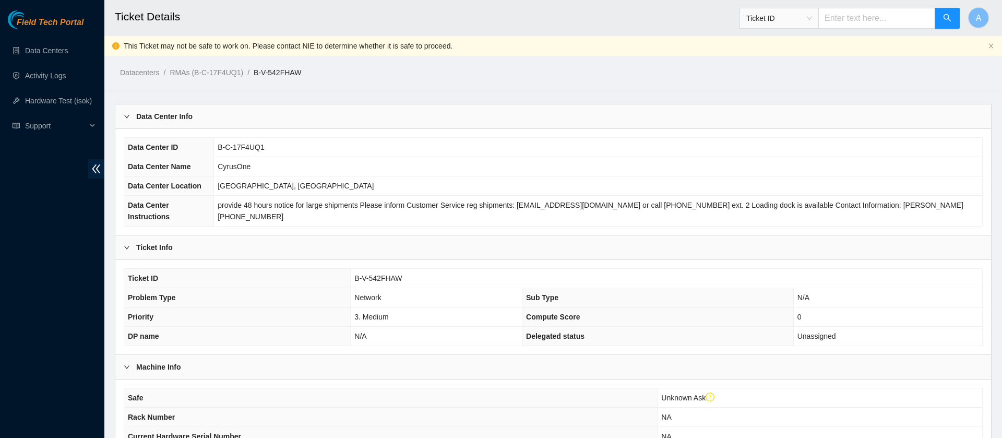
click at [803, 18] on span "Ticket ID" at bounding box center [779, 18] width 66 height 16
click at [625, 146] on td "B-C-17F4UQ1" at bounding box center [598, 147] width 768 height 19
click at [801, 12] on span "Ticket ID" at bounding box center [779, 18] width 66 height 16
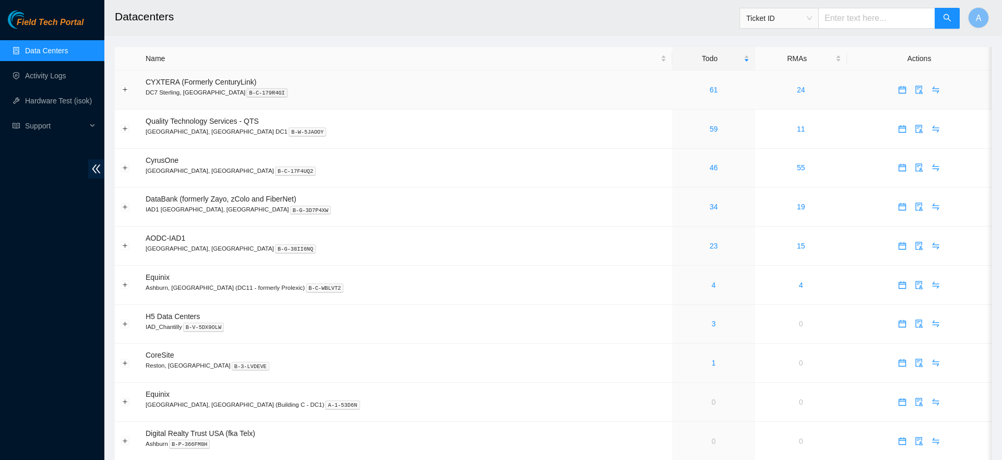
click at [672, 96] on td "61" at bounding box center [713, 89] width 82 height 39
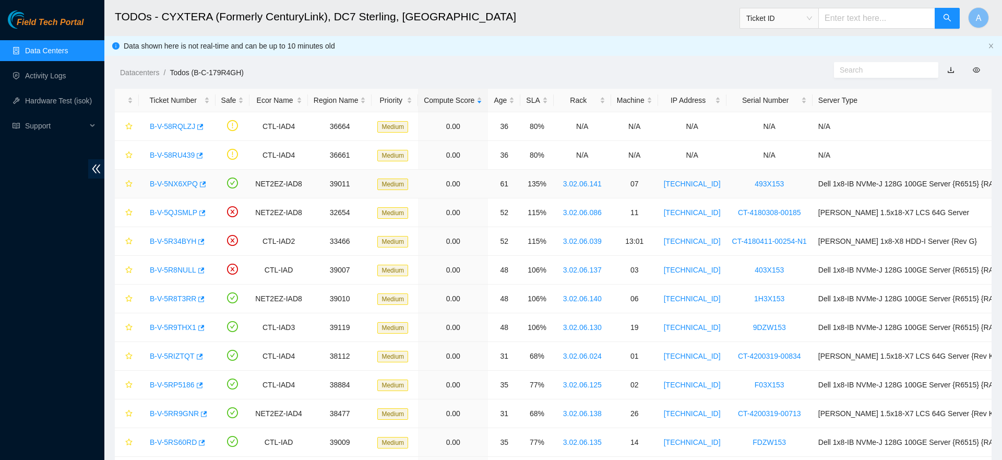
click at [188, 183] on link "B-V-5NX6XPQ" at bounding box center [174, 184] width 48 height 8
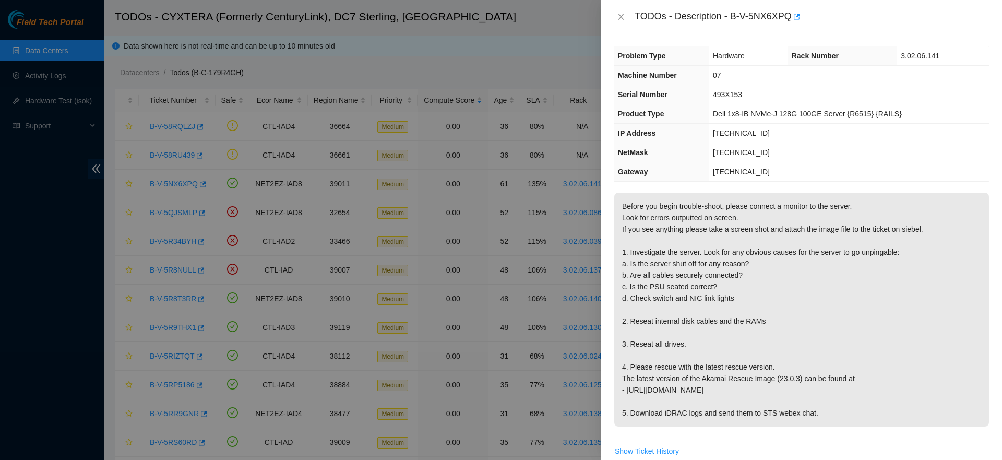
click at [501, 179] on div at bounding box center [501, 230] width 1002 height 460
click at [79, 231] on div at bounding box center [501, 230] width 1002 height 460
click at [495, 23] on div at bounding box center [501, 230] width 1002 height 460
click at [617, 14] on icon "close" at bounding box center [621, 17] width 8 height 8
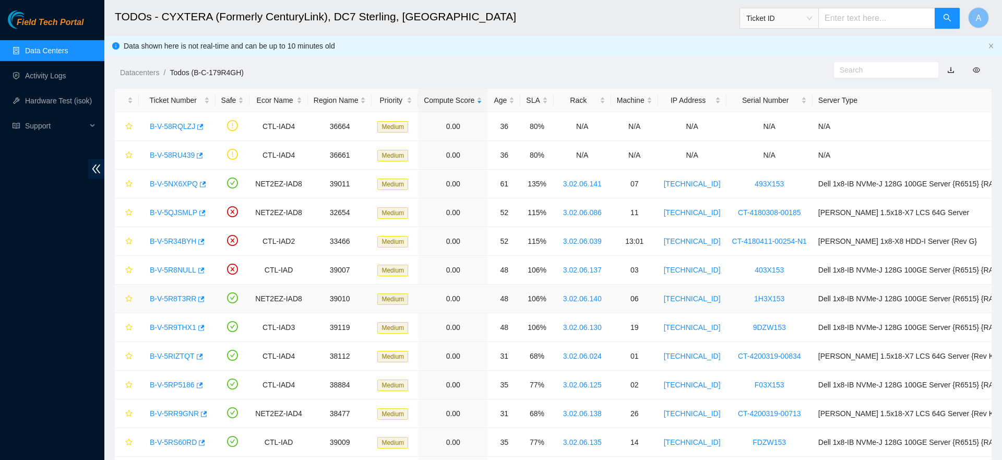
click at [164, 294] on link "B-V-5R8T3RR" at bounding box center [173, 298] width 46 height 8
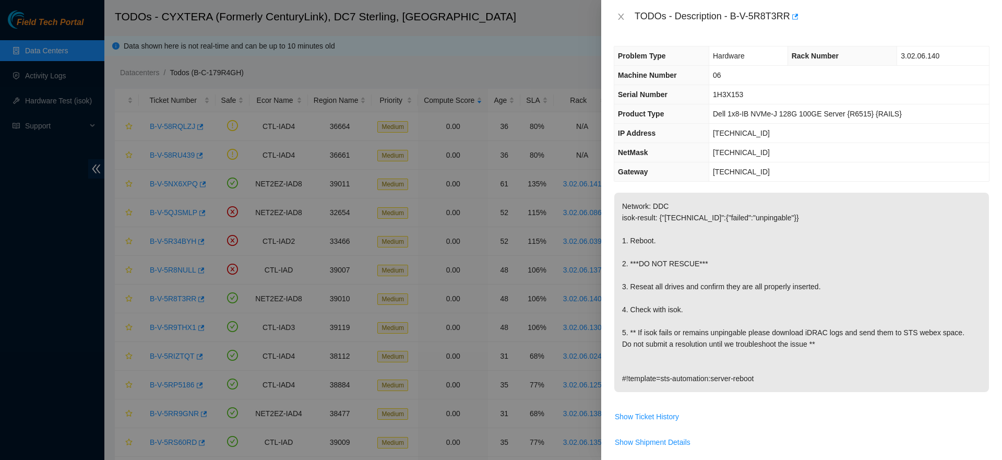
click at [608, 15] on div "TODOs - Description - B-V-5R8T3RR" at bounding box center [801, 16] width 401 height 33
click at [615, 16] on button "Close" at bounding box center [621, 17] width 15 height 10
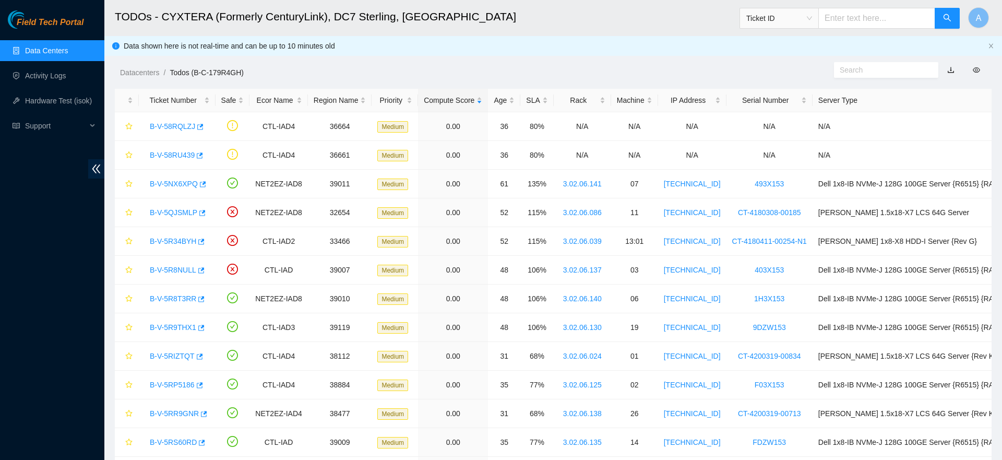
click at [762, 36] on div "Datacenters / Todos (B-C-179R4GH) /" at bounding box center [440, 49] width 673 height 58
click at [936, 62] on span at bounding box center [886, 70] width 104 height 16
click at [897, 75] on input "text" at bounding box center [882, 69] width 85 height 11
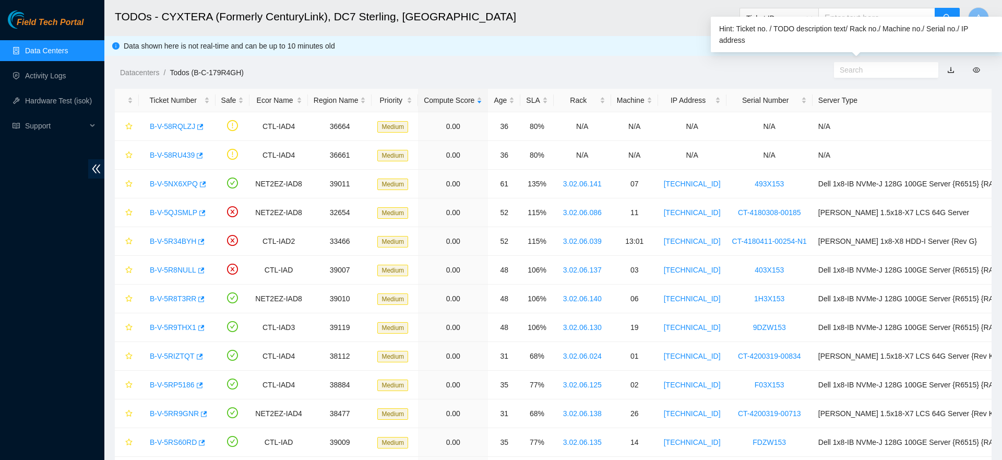
click at [893, 11] on input "text" at bounding box center [876, 18] width 117 height 21
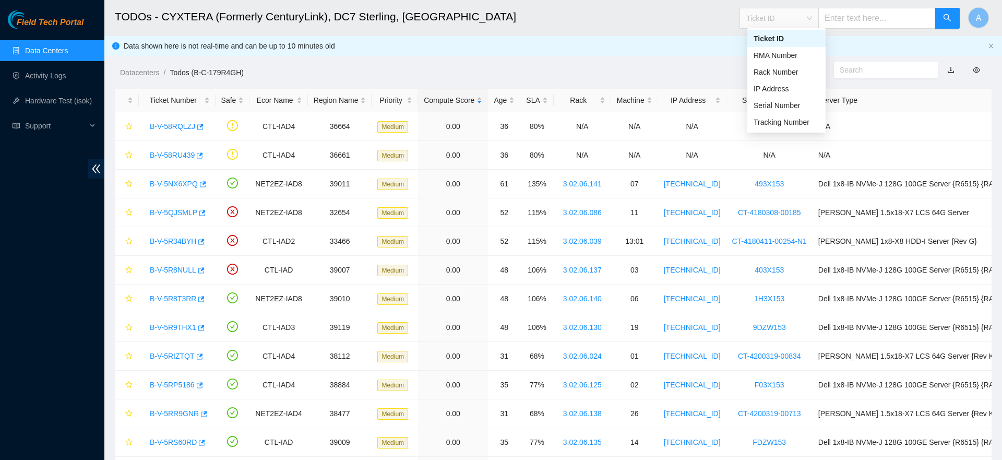
click at [809, 13] on span "Ticket ID" at bounding box center [779, 18] width 66 height 16
click at [671, 67] on ol "Datacenters / Todos (B-C-179R4GH) /" at bounding box center [449, 72] width 658 height 11
click at [974, 62] on div at bounding box center [890, 70] width 224 height 17
click at [974, 66] on span at bounding box center [976, 70] width 7 height 8
click at [755, 70] on ol "Datacenters / Todos (B-C-179R4GH) /" at bounding box center [449, 72] width 658 height 11
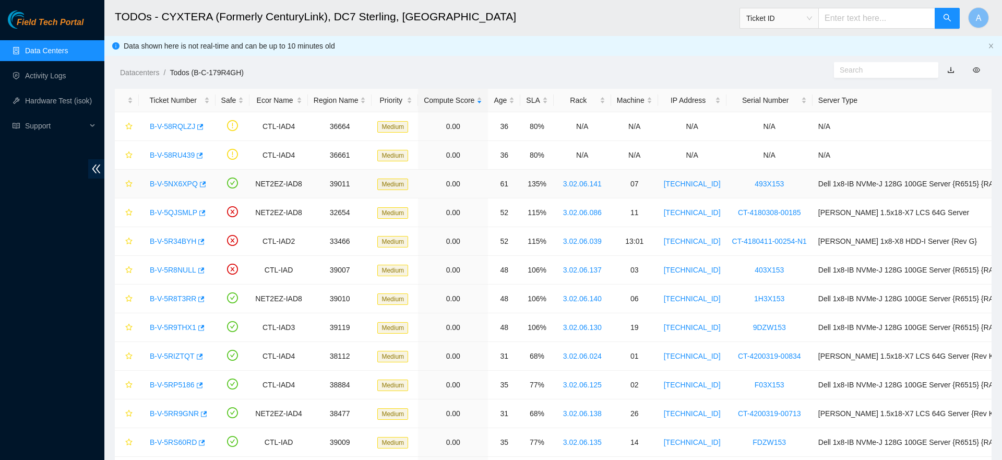
click at [187, 186] on link "B-V-5NX6XPQ" at bounding box center [174, 184] width 48 height 8
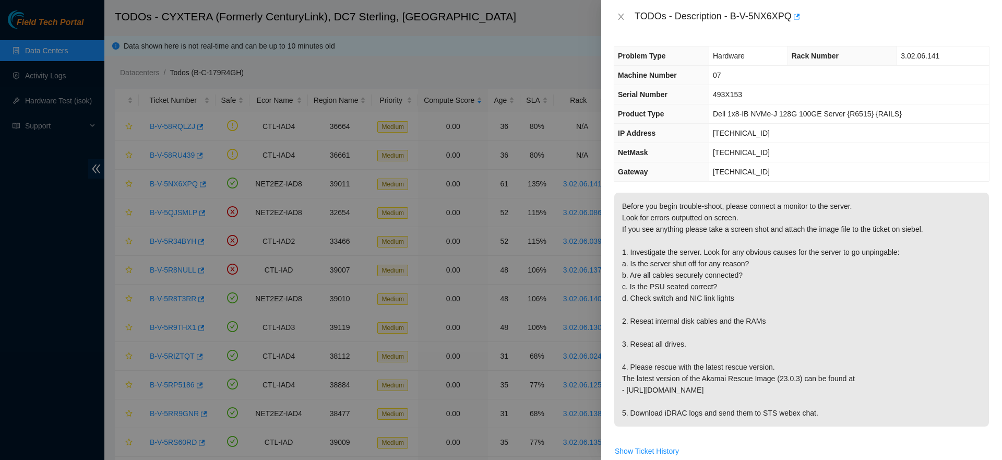
click at [629, 20] on div "TODOs - Description - B-V-5NX6XPQ" at bounding box center [802, 16] width 376 height 17
click at [606, 20] on div "TODOs - Description - B-V-5NX6XPQ" at bounding box center [801, 16] width 401 height 33
click at [613, 18] on div "TODOs - Description - B-V-5NX6XPQ" at bounding box center [801, 16] width 401 height 33
click at [615, 18] on button "Close" at bounding box center [621, 17] width 15 height 10
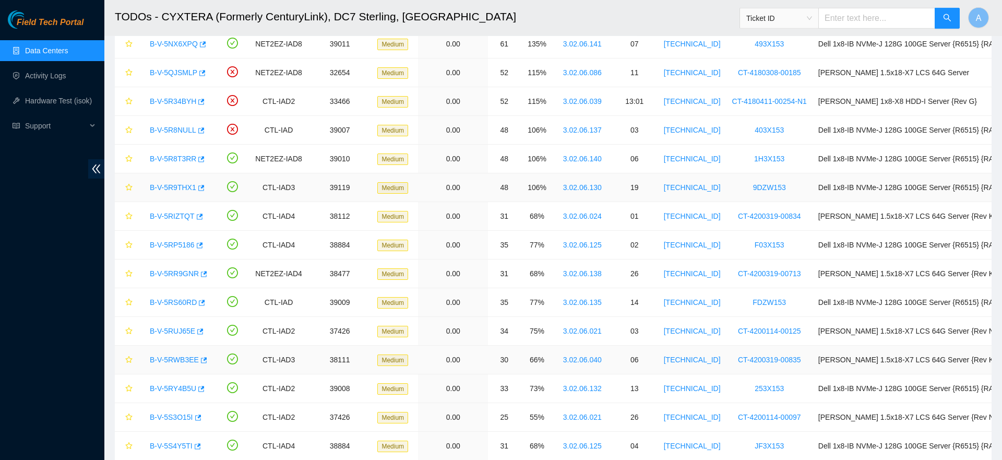
scroll to position [160, 0]
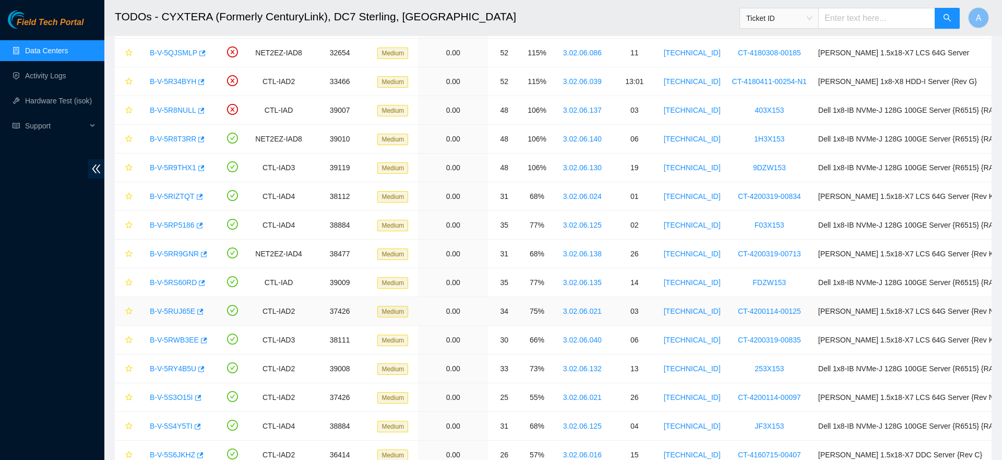
click at [174, 308] on link "B-V-5RUJ65E" at bounding box center [172, 311] width 45 height 8
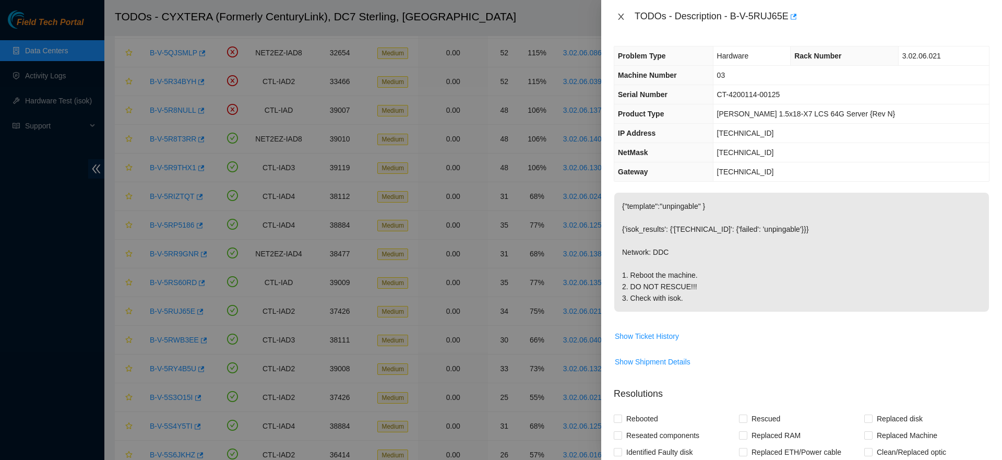
click at [620, 16] on icon "close" at bounding box center [621, 17] width 6 height 6
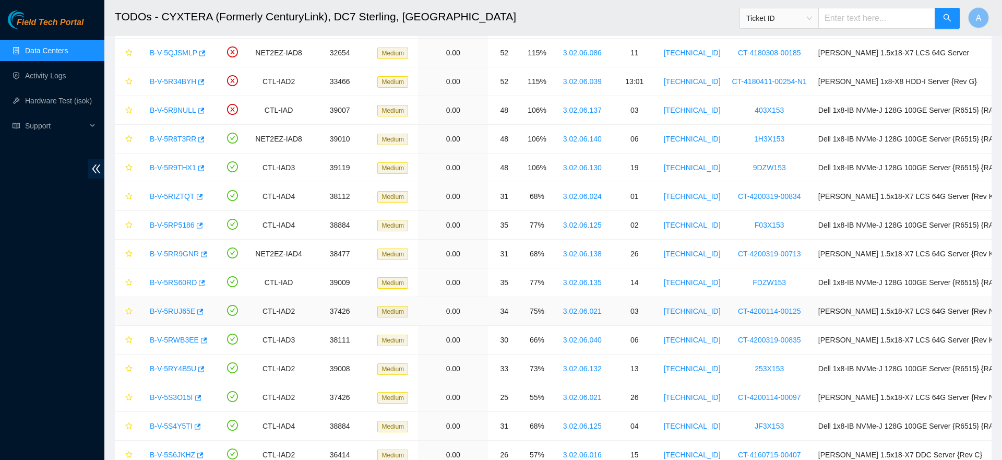
click at [183, 319] on div "B-V-5RUJ65E" at bounding box center [177, 311] width 65 height 17
click at [200, 311] on div "B-V-5RUJ65E" at bounding box center [177, 311] width 65 height 17
click at [200, 310] on button "button" at bounding box center [199, 311] width 8 height 17
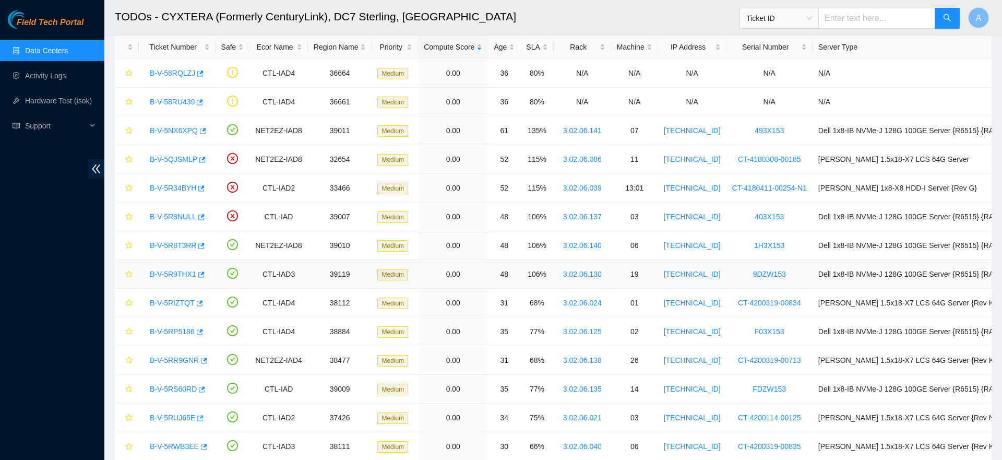
scroll to position [0, 0]
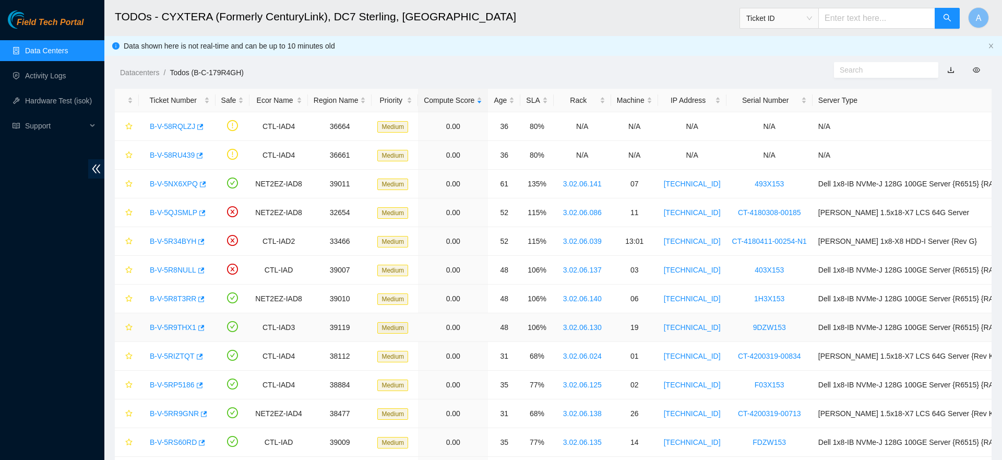
click at [625, 332] on td "19" at bounding box center [634, 327] width 47 height 29
click at [638, 326] on td "19" at bounding box center [634, 327] width 47 height 29
click at [628, 324] on td "19" at bounding box center [634, 327] width 47 height 29
